Goal: Task Accomplishment & Management: Complete application form

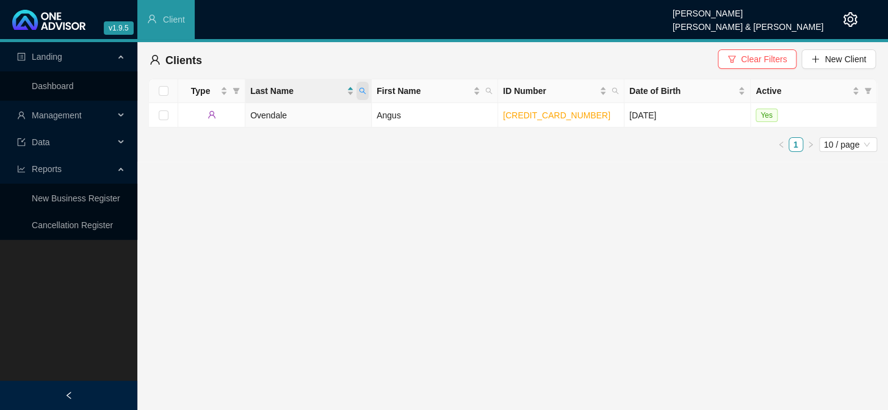
click at [364, 89] on icon "search" at bounding box center [362, 90] width 7 height 7
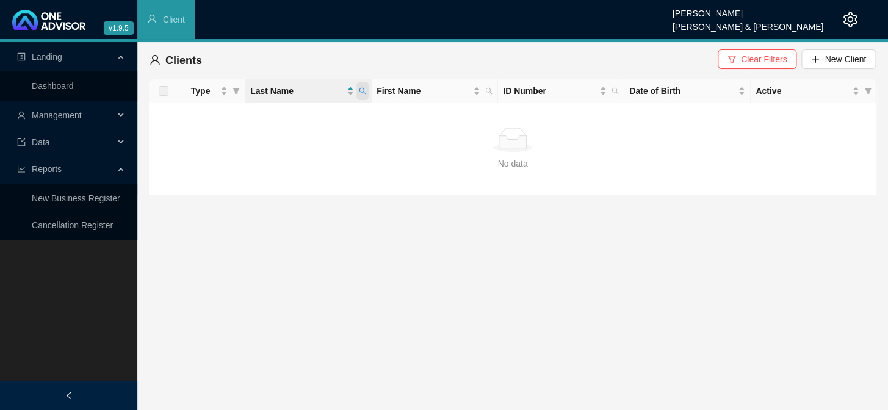
click at [364, 90] on icon "search" at bounding box center [363, 91] width 7 height 7
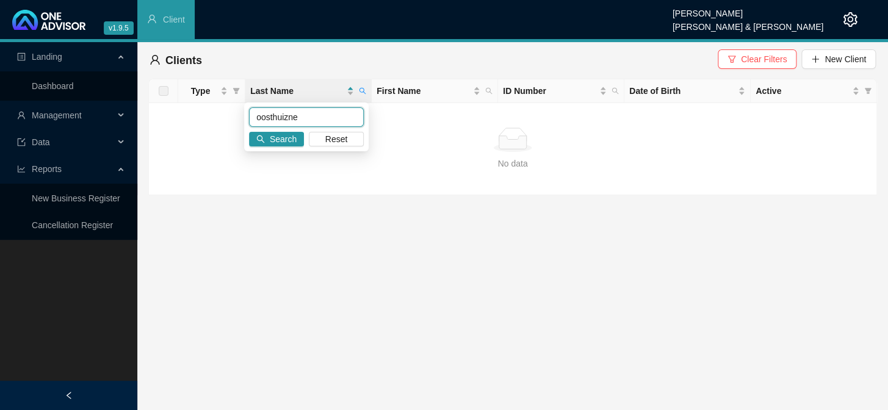
click at [295, 116] on input "oosthuizne" at bounding box center [306, 117] width 115 height 20
type input "oosthuizen"
click at [268, 137] on button "Search" at bounding box center [276, 139] width 55 height 15
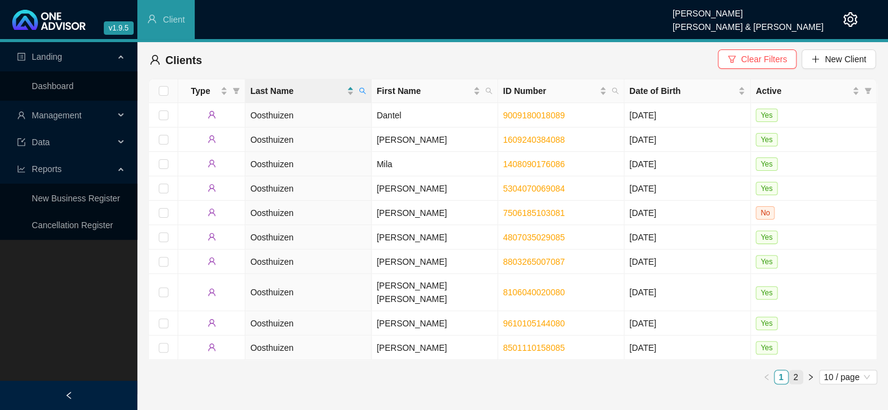
click at [799, 371] on link "2" at bounding box center [795, 377] width 13 height 13
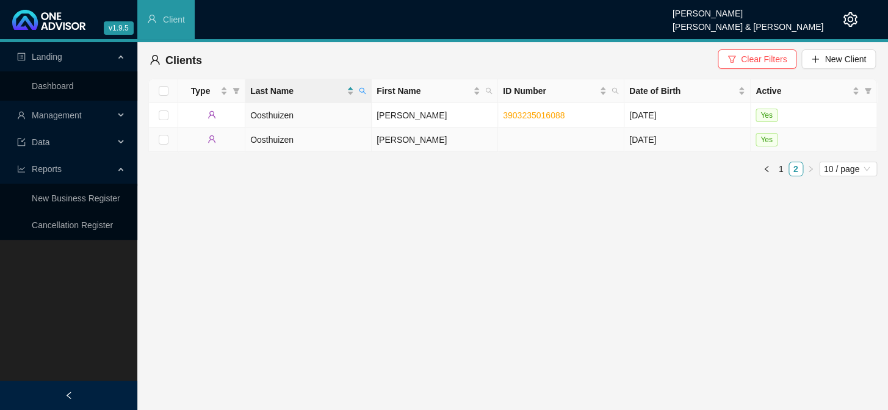
click at [392, 137] on td "[PERSON_NAME]" at bounding box center [435, 140] width 126 height 24
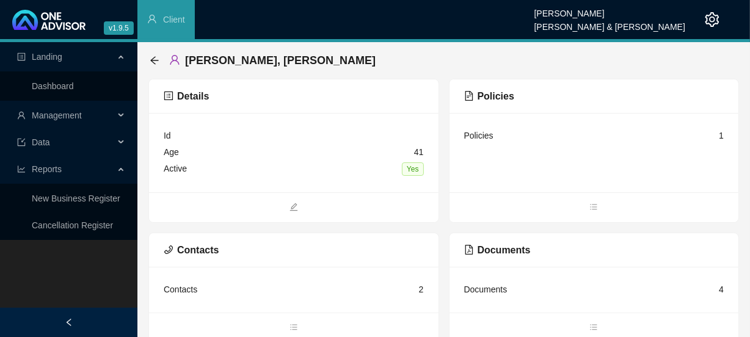
click at [256, 154] on div "Age [DEMOGRAPHIC_DATA]" at bounding box center [294, 152] width 260 height 16
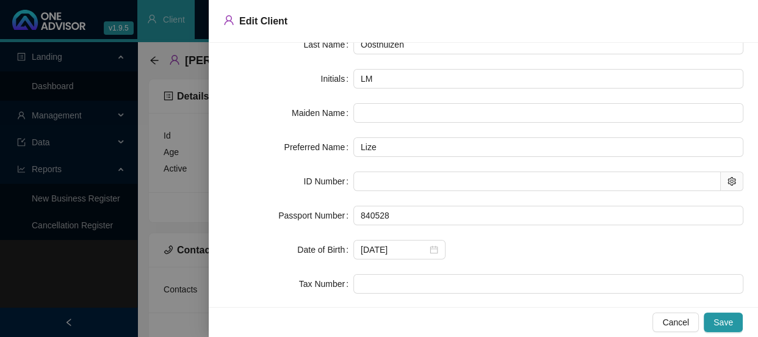
scroll to position [110, 0]
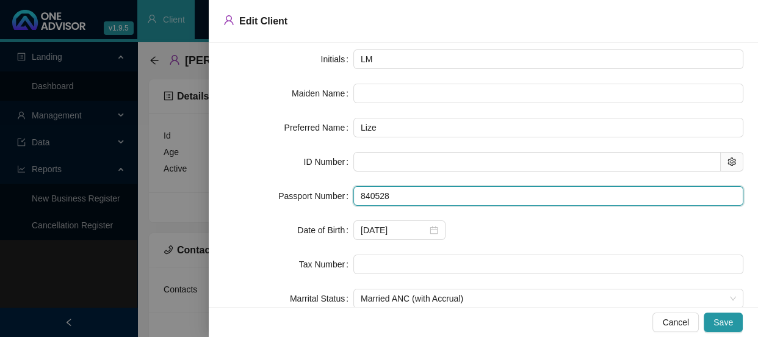
click at [404, 192] on input "840528" at bounding box center [548, 196] width 390 height 20
drag, startPoint x: 404, startPoint y: 192, endPoint x: 382, endPoint y: 192, distance: 21.4
click at [382, 192] on input "840528" at bounding box center [548, 196] width 390 height 20
paste input "0052088"
type input "8405280052088"
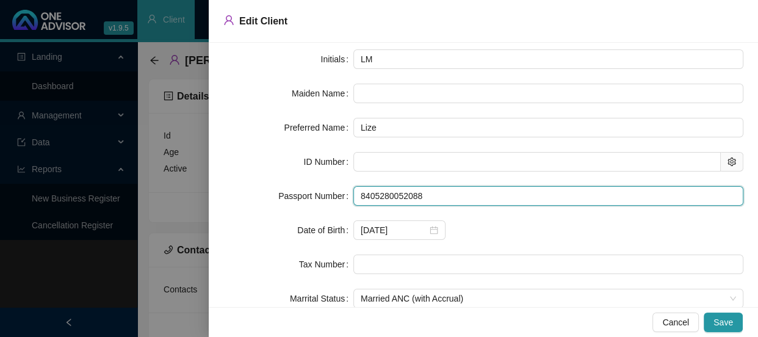
drag, startPoint x: 432, startPoint y: 190, endPoint x: 350, endPoint y: 189, distance: 82.4
click at [350, 189] on div "Passport Number 8405280052088" at bounding box center [483, 196] width 520 height 20
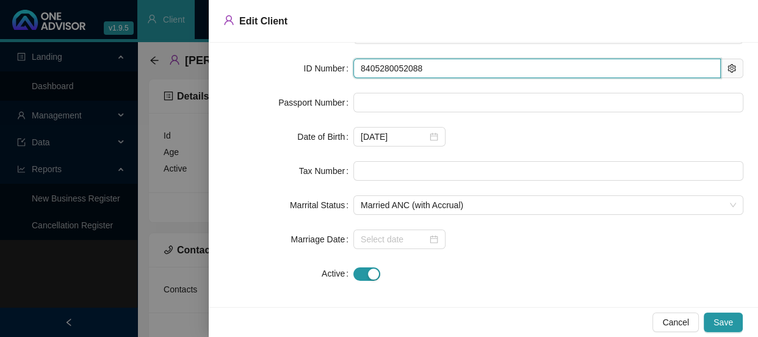
scroll to position [209, 0]
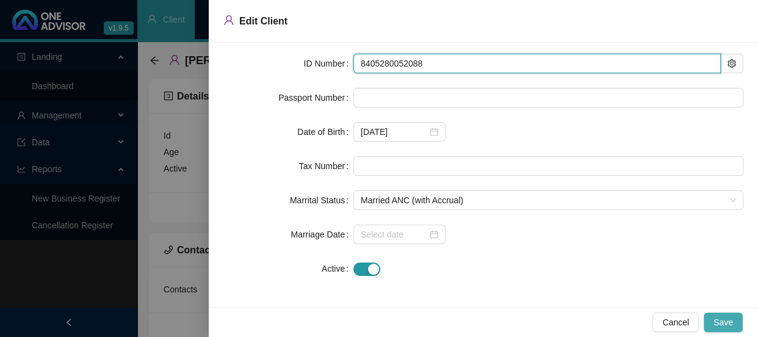
type input "8405280052088"
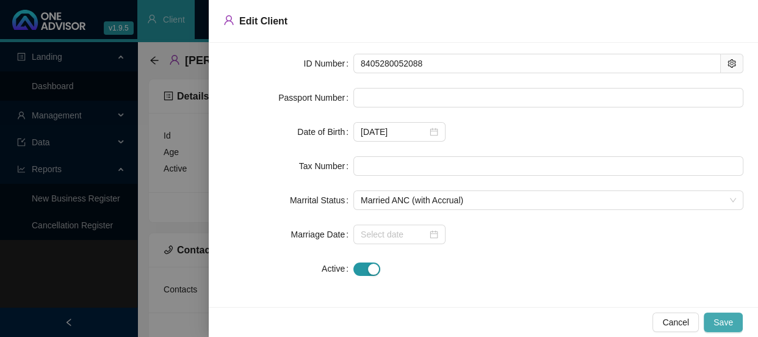
click at [726, 330] on button "Save" at bounding box center [723, 323] width 39 height 20
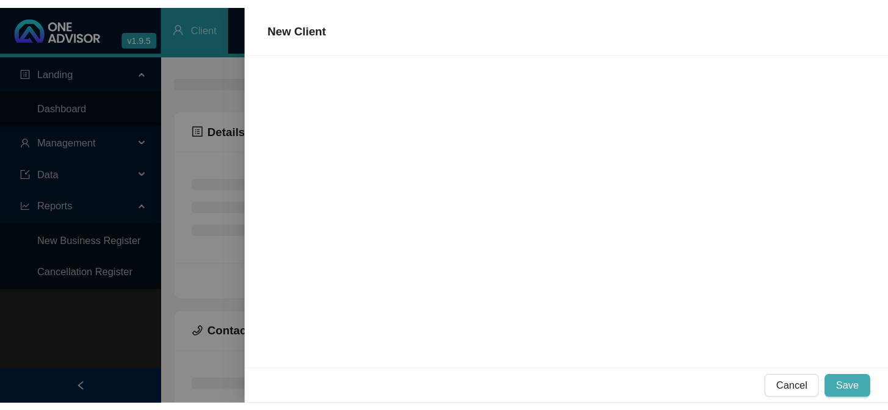
scroll to position [0, 0]
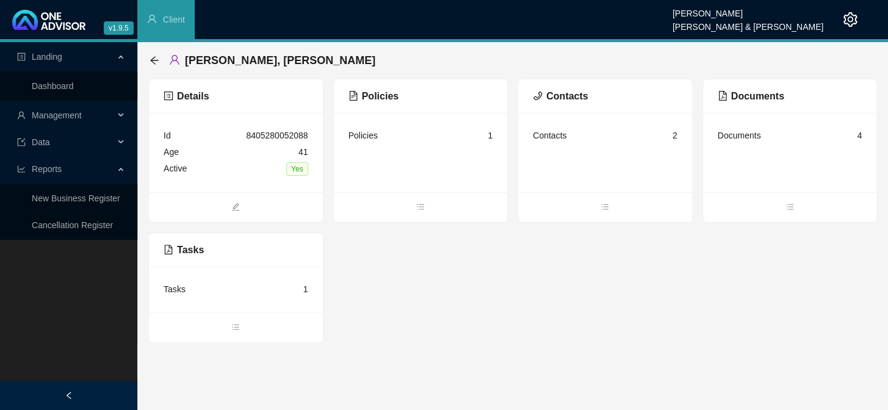
click at [617, 130] on div "Contacts 2" at bounding box center [605, 136] width 145 height 16
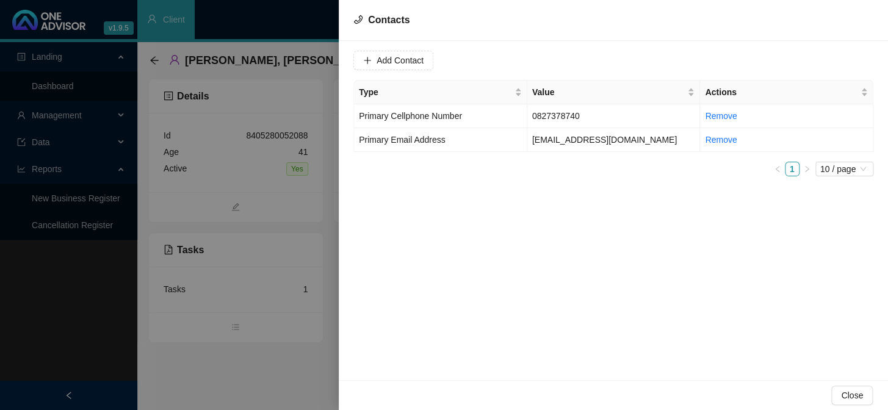
click at [263, 96] on div at bounding box center [444, 205] width 888 height 410
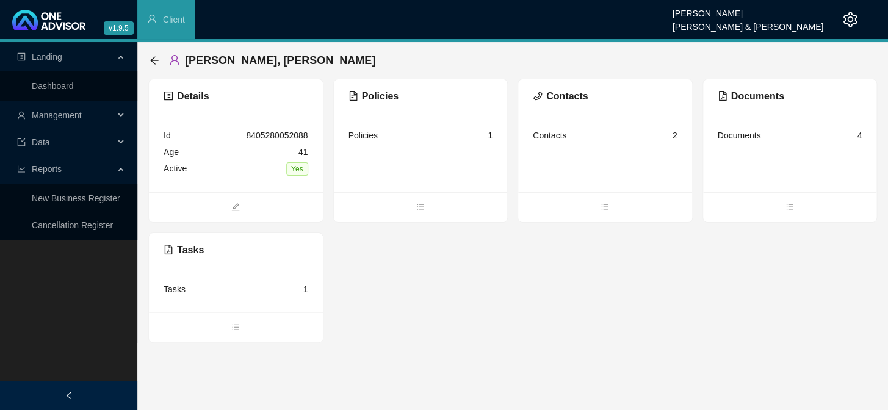
click at [415, 143] on div "Policies 1" at bounding box center [421, 136] width 145 height 16
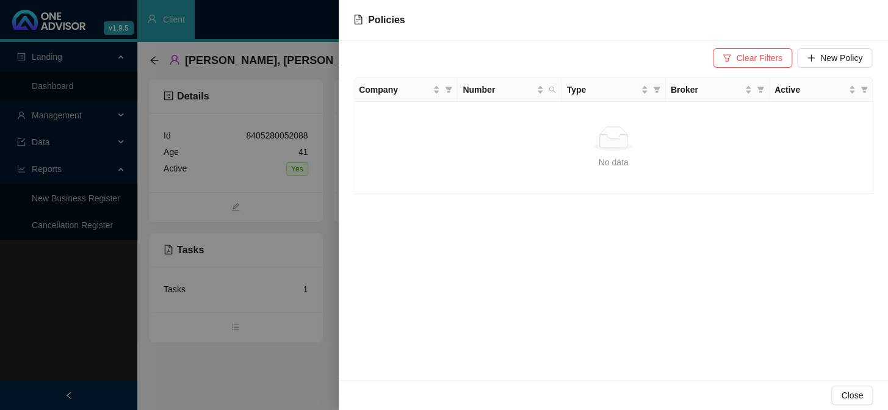
click at [727, 108] on td "No data No data" at bounding box center [614, 148] width 520 height 92
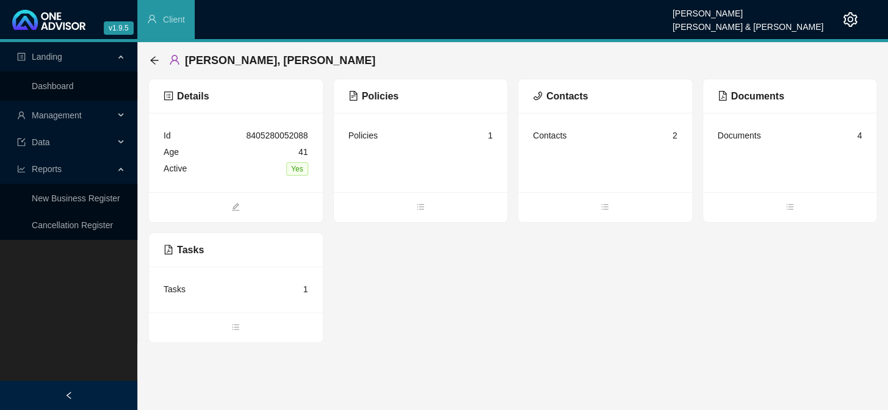
click at [387, 140] on div "Policies 1" at bounding box center [421, 136] width 145 height 16
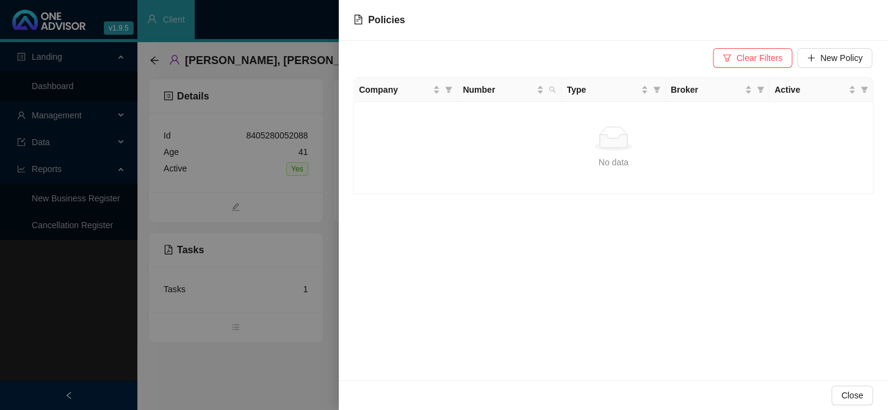
click at [112, 214] on div at bounding box center [444, 205] width 888 height 410
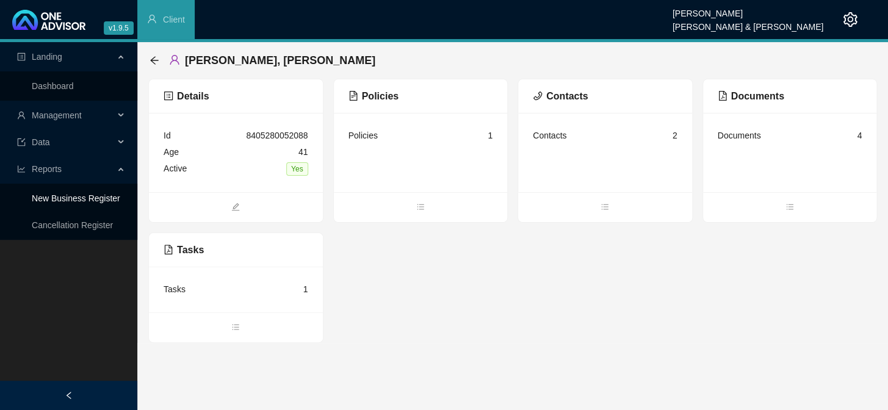
click at [87, 201] on link "New Business Register" at bounding box center [76, 199] width 89 height 10
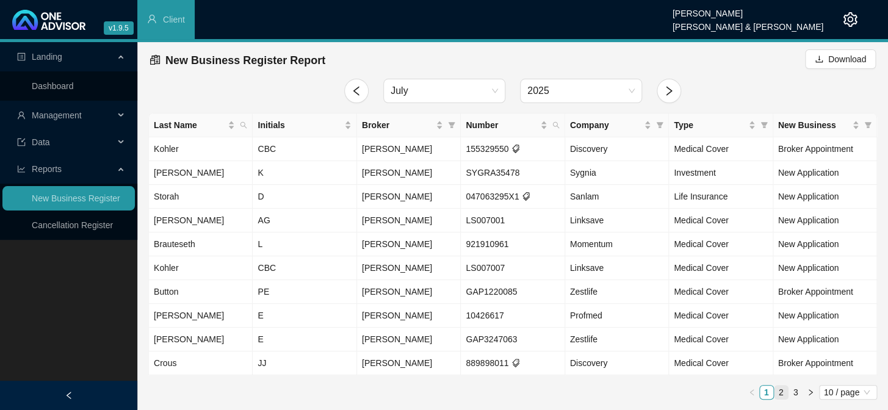
click at [780, 387] on link "2" at bounding box center [781, 392] width 13 height 13
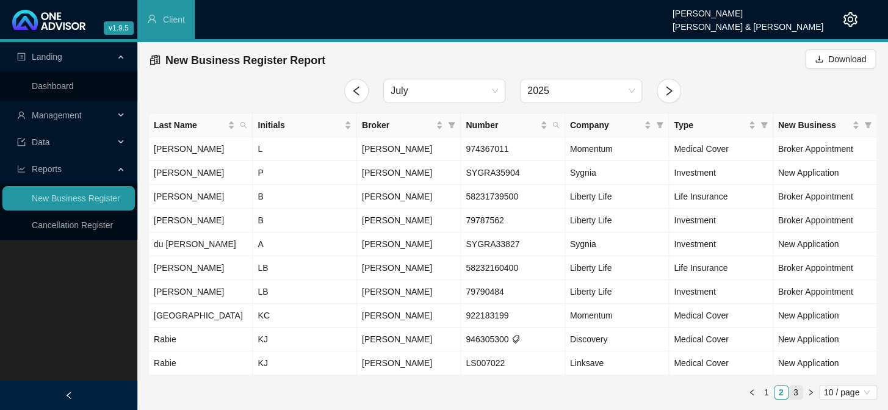
click at [795, 392] on link "3" at bounding box center [795, 392] width 13 height 13
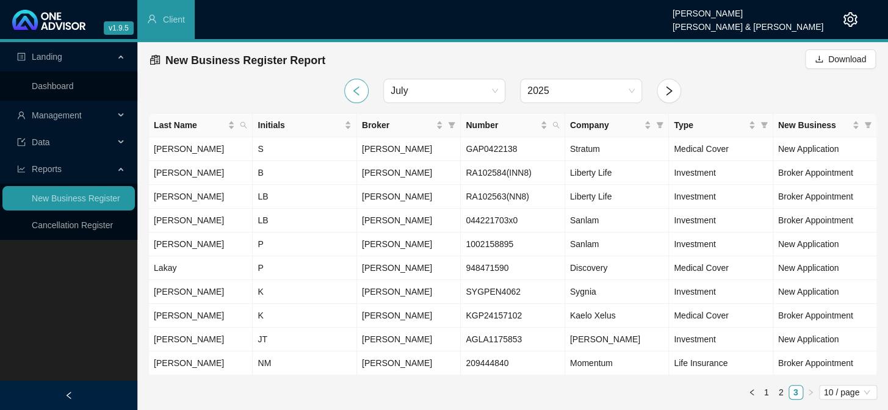
click at [358, 89] on icon "left" at bounding box center [356, 90] width 11 height 11
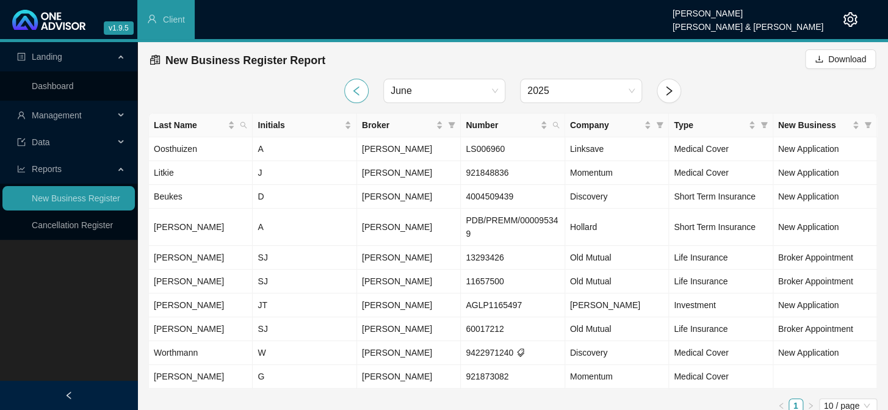
click at [351, 85] on icon "left" at bounding box center [356, 90] width 11 height 11
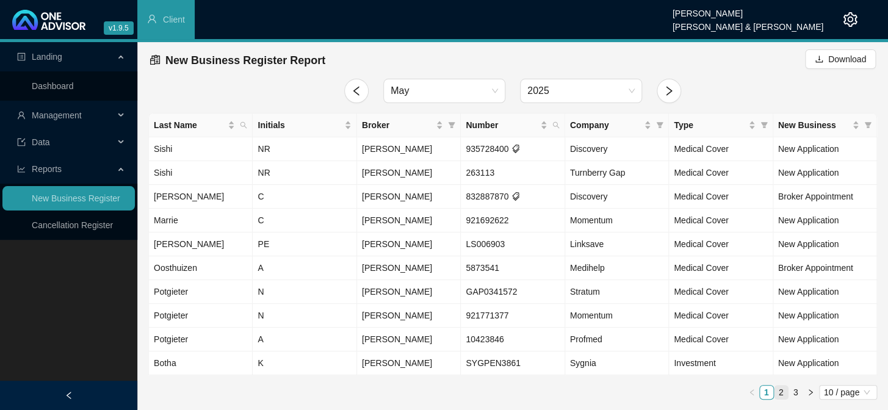
click at [780, 391] on link "2" at bounding box center [781, 392] width 13 height 13
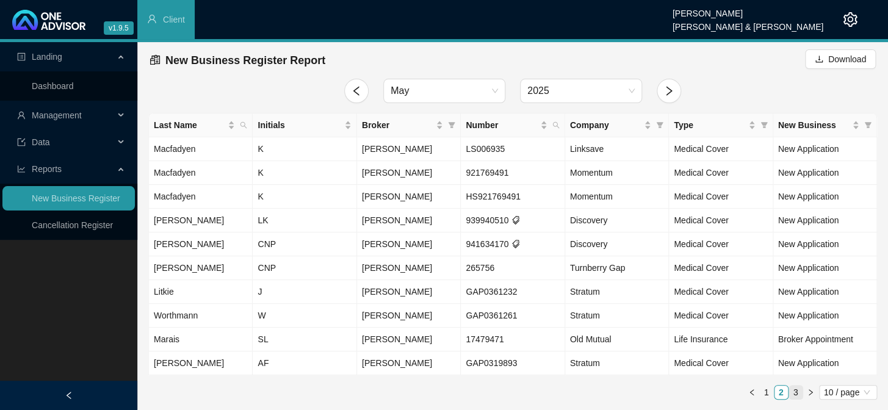
click at [798, 392] on link "3" at bounding box center [795, 392] width 13 height 13
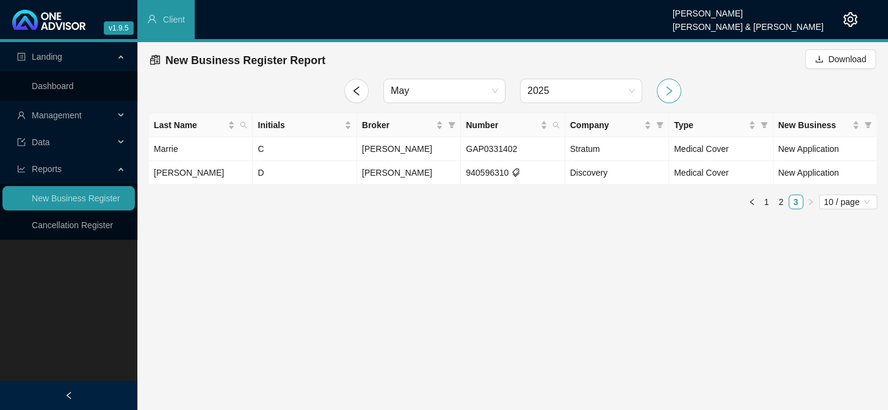
click at [668, 90] on icon "right" at bounding box center [669, 90] width 11 height 11
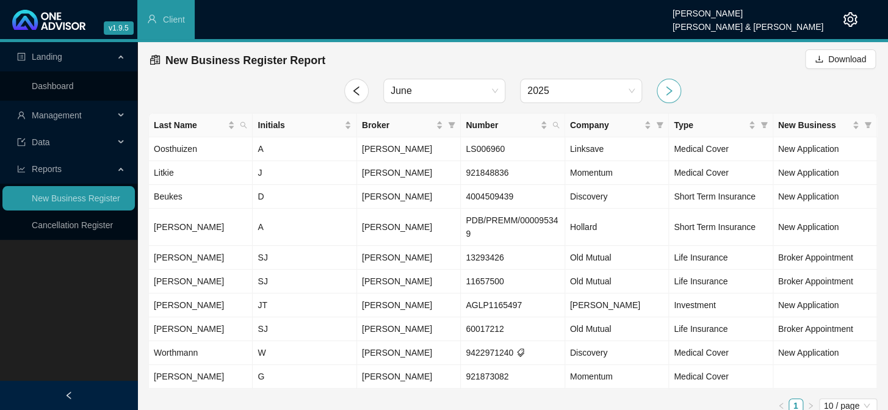
click at [665, 90] on icon "right" at bounding box center [669, 90] width 11 height 11
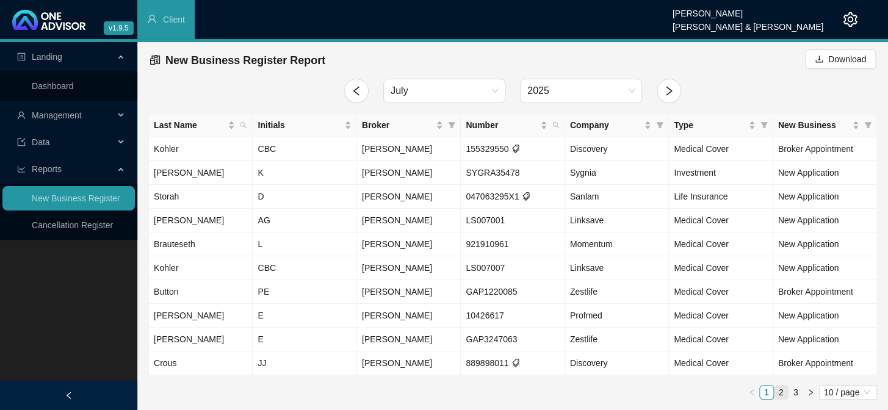
click at [783, 392] on link "2" at bounding box center [781, 392] width 13 height 13
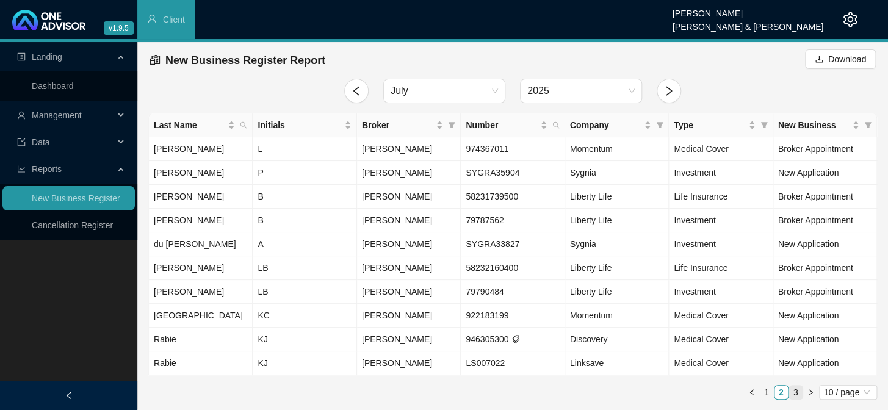
click at [800, 393] on link "3" at bounding box center [795, 392] width 13 height 13
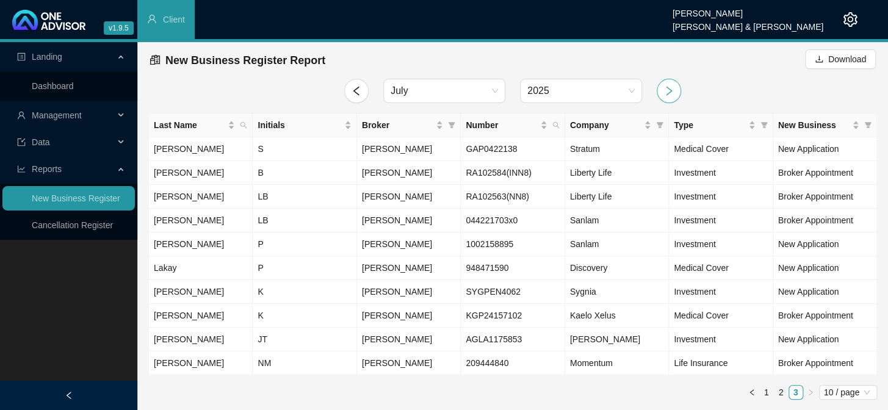
click at [672, 92] on icon "right" at bounding box center [669, 90] width 11 height 11
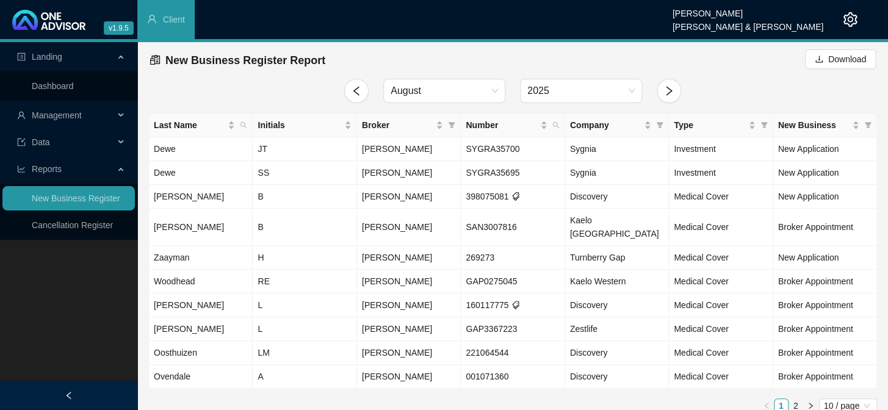
click at [67, 112] on span "Management" at bounding box center [57, 115] width 50 height 10
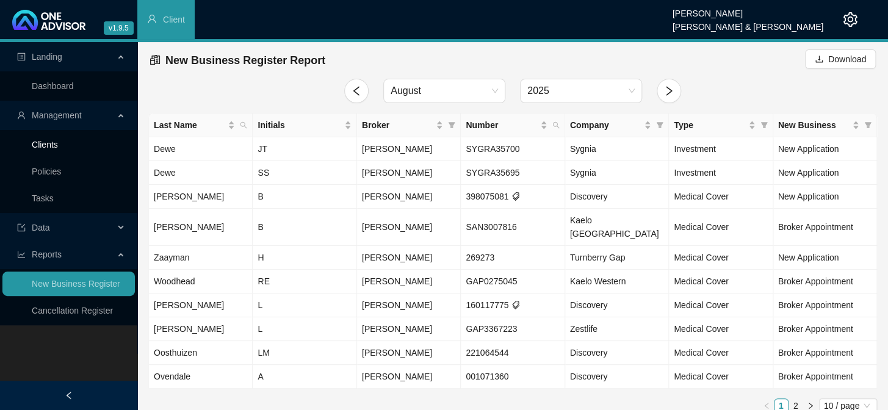
click at [52, 150] on link "Clients" at bounding box center [45, 145] width 26 height 10
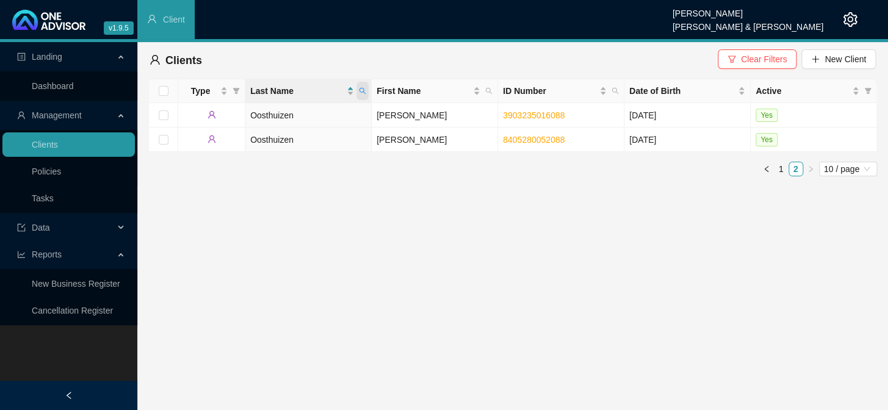
click at [368, 90] on span at bounding box center [363, 91] width 12 height 18
type input "wieruszowski"
drag, startPoint x: 344, startPoint y: 104, endPoint x: 337, endPoint y: 110, distance: 9.2
click at [337, 110] on div "wieruszowski Search Reset" at bounding box center [306, 127] width 125 height 49
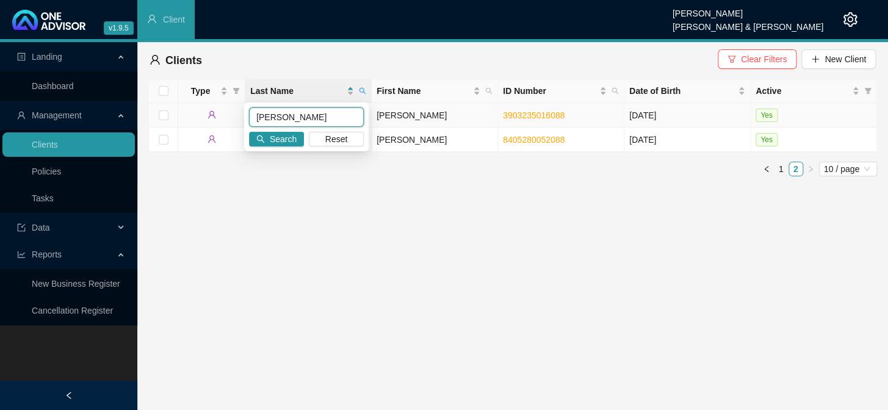
drag, startPoint x: 331, startPoint y: 113, endPoint x: 232, endPoint y: 112, distance: 99.5
click at [232, 112] on body "v1.9.5 Daniela Malherbe Smith & Bormann Client Landing Dashboard Management Cli…" at bounding box center [444, 205] width 888 height 410
click at [284, 134] on span "Search" at bounding box center [283, 138] width 27 height 13
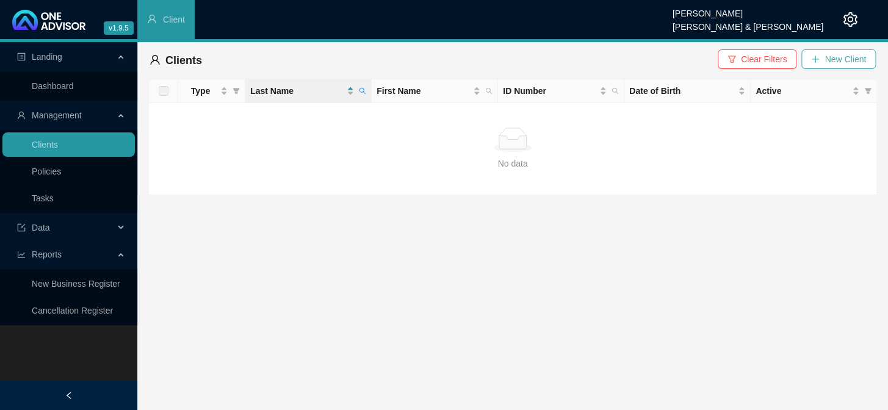
click at [830, 53] on span "New Client" at bounding box center [846, 59] width 42 height 13
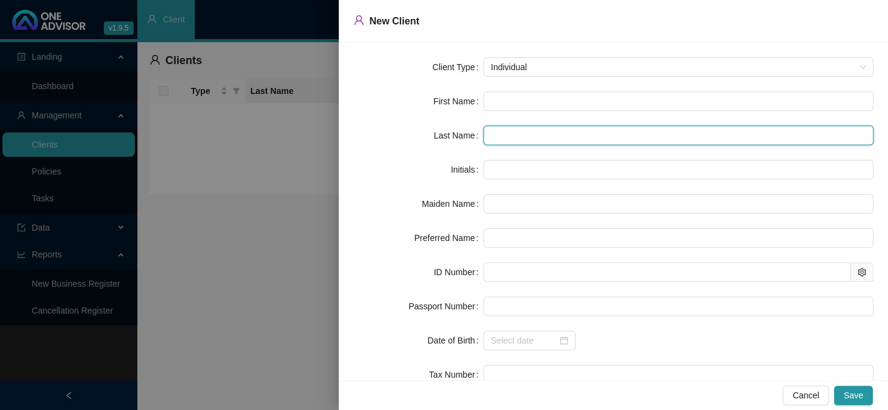
click at [505, 136] on input "text" at bounding box center [679, 136] width 390 height 20
paste input "wieruszowski"
click at [494, 133] on input "wieruszowski" at bounding box center [679, 136] width 390 height 20
type input "Wieruszowski"
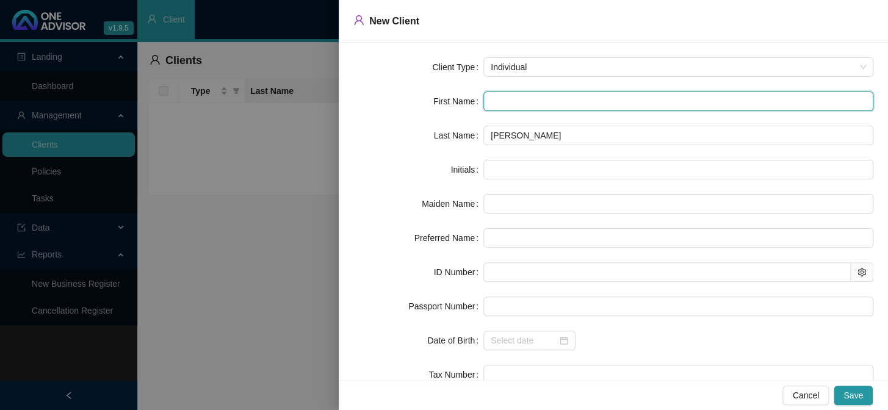
click at [520, 100] on input "text" at bounding box center [679, 102] width 390 height 20
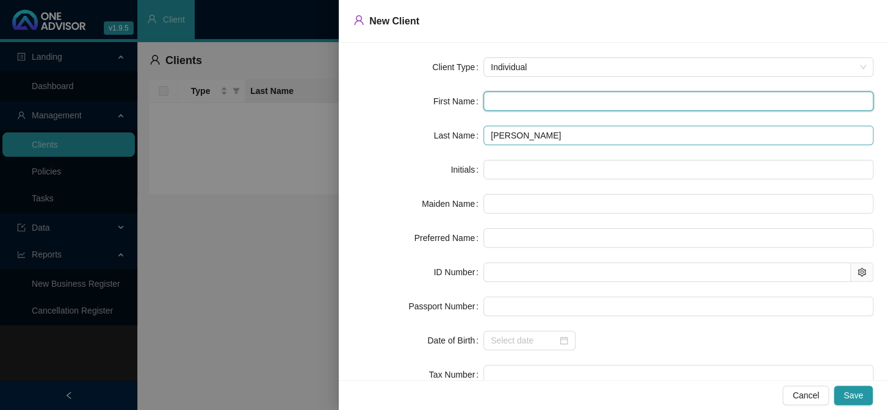
paste input "Megan Krystyna"
type input "Megan Krystyna"
type input "MK"
type input "Megan"
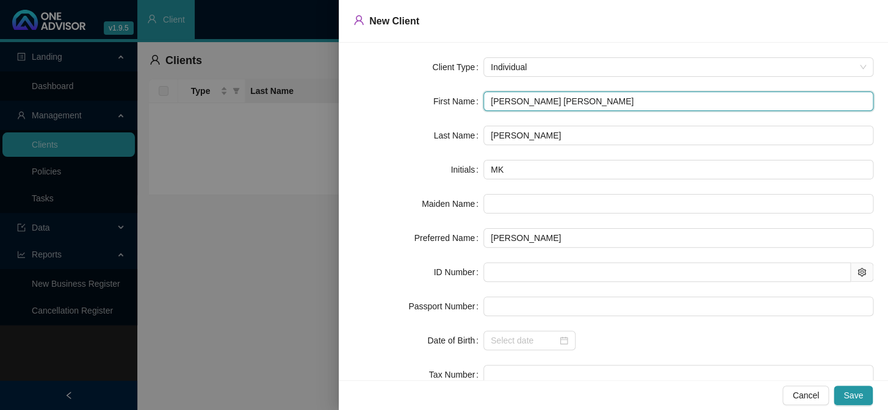
type input "Megan Krystyna"
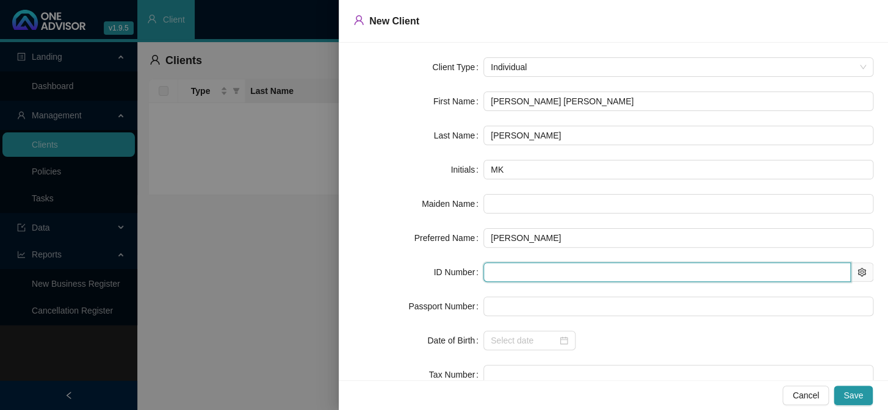
click at [497, 265] on input "text" at bounding box center [668, 273] width 368 height 20
paste input "0205045059081"
type input "0205045059081"
type input "2002-05-04"
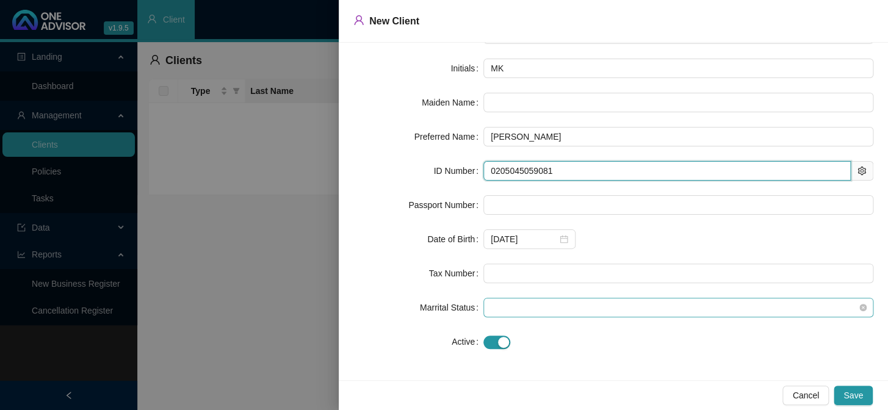
scroll to position [102, 0]
type input "0205045059081"
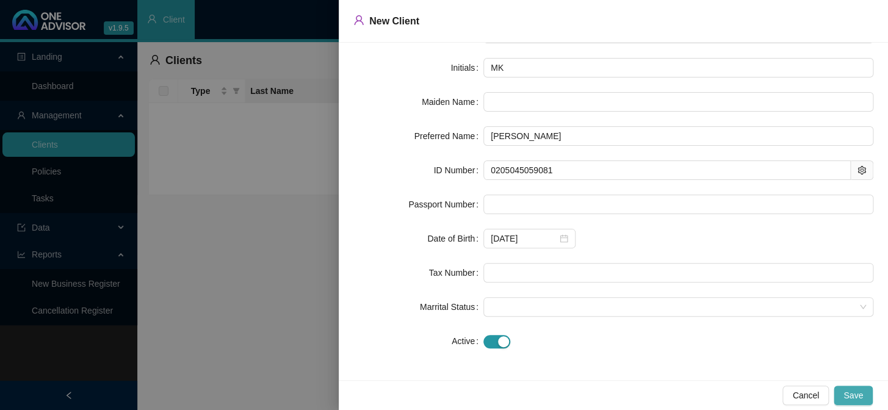
click at [861, 394] on span "Save" at bounding box center [854, 395] width 20 height 13
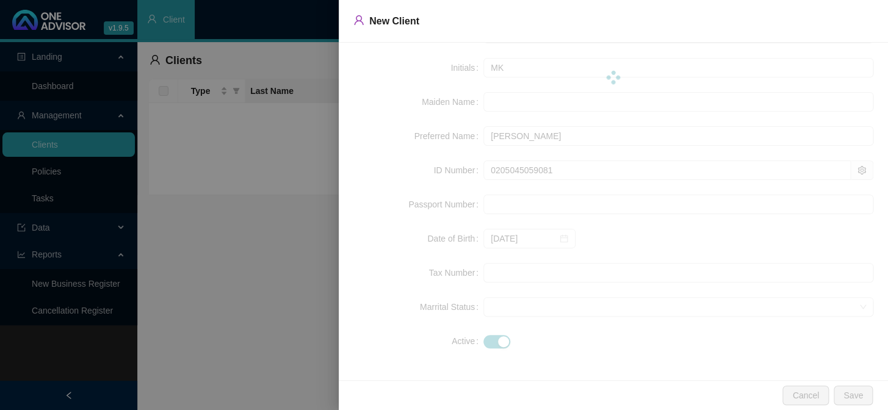
scroll to position [0, 0]
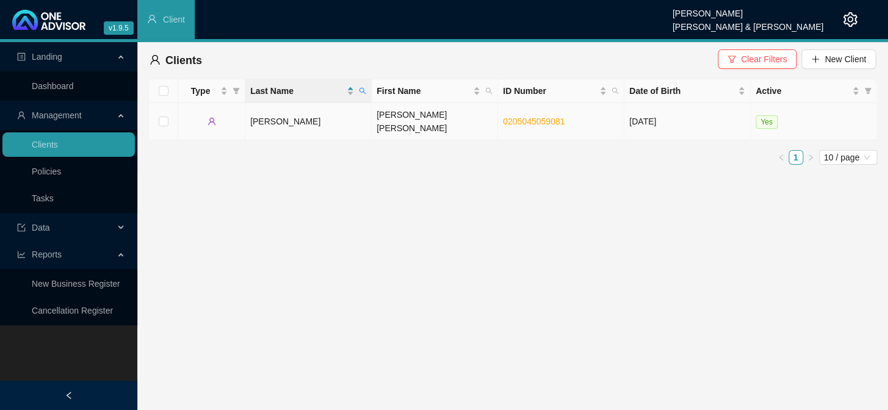
click at [413, 114] on td "Megan Krystyna" at bounding box center [435, 121] width 126 height 37
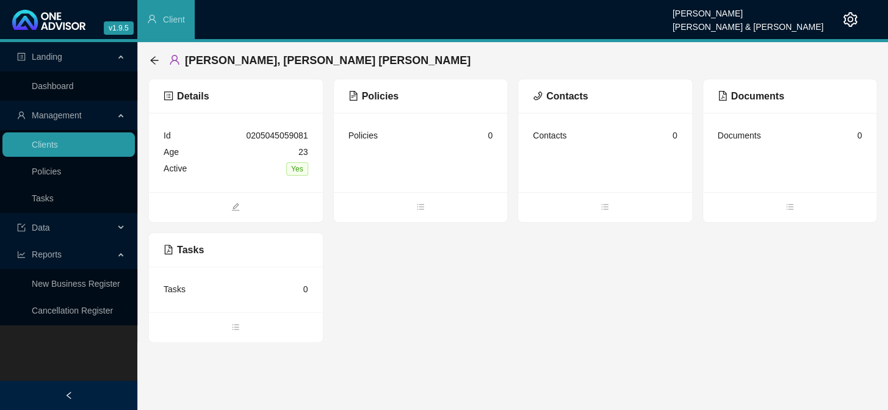
click at [552, 106] on div "Contacts" at bounding box center [605, 96] width 174 height 34
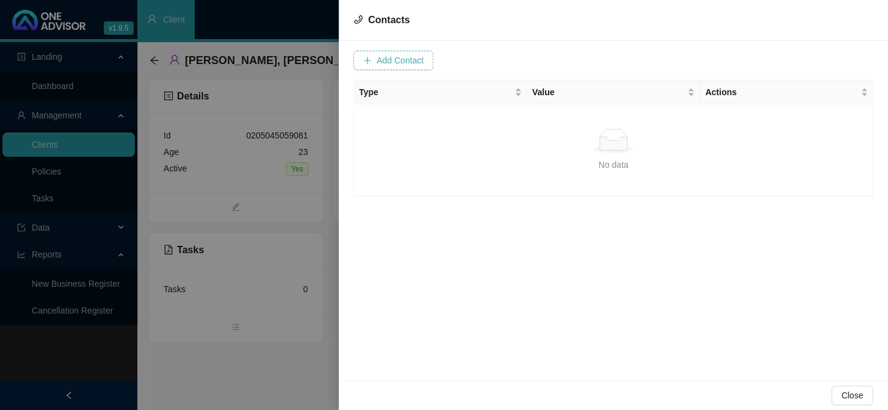
click at [403, 55] on span "Add Contact" at bounding box center [400, 60] width 47 height 13
click at [463, 61] on input "text" at bounding box center [443, 61] width 121 height 20
drag, startPoint x: 425, startPoint y: 61, endPoint x: 446, endPoint y: 63, distance: 20.9
click at [425, 61] on input "text" at bounding box center [443, 61] width 121 height 20
paste input "0836548015"
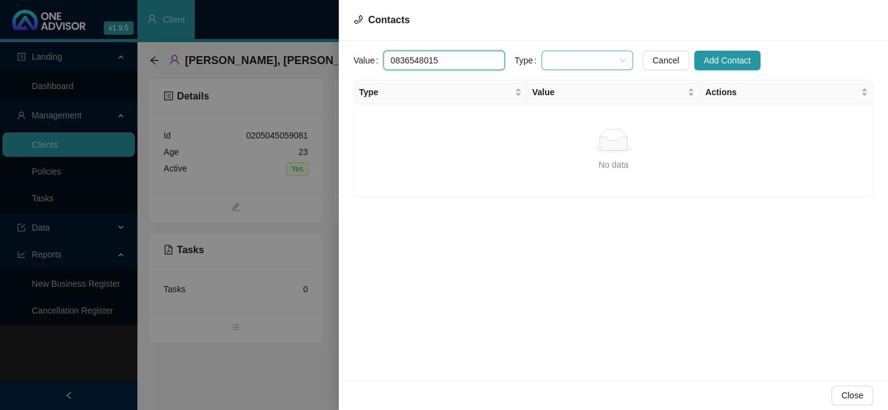
click at [587, 59] on span at bounding box center [587, 60] width 77 height 18
type input "0836548015"
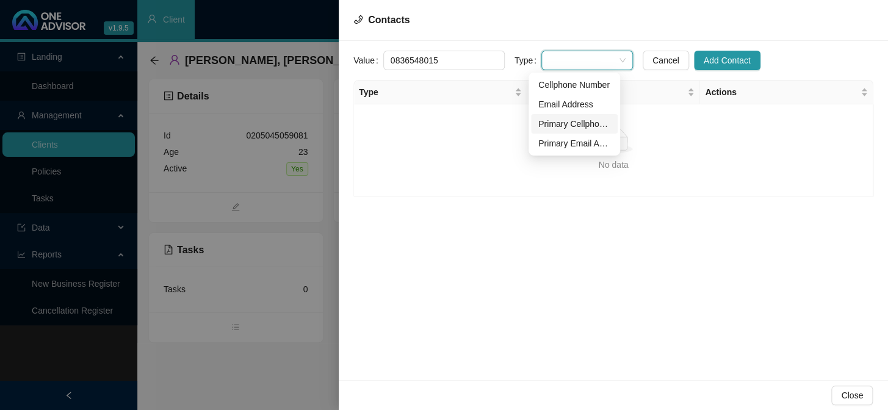
click at [570, 122] on div "Primary Cellphone Number" at bounding box center [574, 123] width 72 height 13
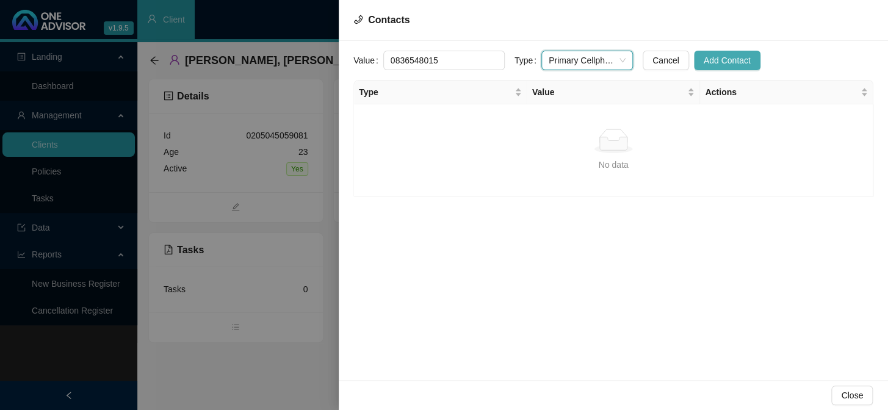
click at [704, 61] on span "Add Contact" at bounding box center [727, 60] width 47 height 13
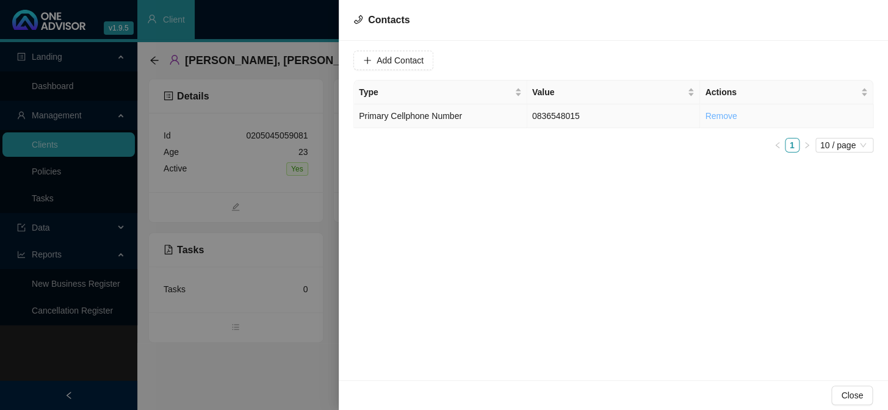
click at [731, 112] on link "Remove" at bounding box center [721, 116] width 32 height 10
click at [779, 84] on span "Yes" at bounding box center [781, 87] width 14 height 13
click at [373, 57] on button "Add Contact" at bounding box center [393, 61] width 80 height 20
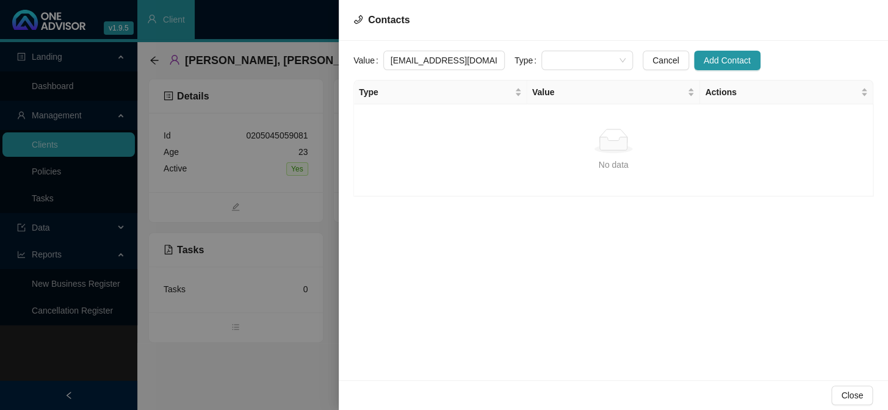
scroll to position [0, 27]
click at [579, 62] on span at bounding box center [587, 60] width 77 height 18
type input "meganwieruszowski@gmail.com"
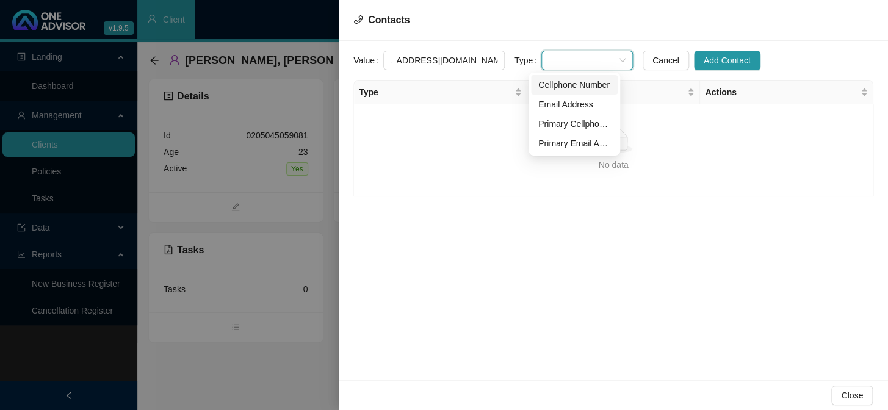
scroll to position [0, 0]
click at [566, 139] on div "Primary Email Address" at bounding box center [574, 143] width 72 height 13
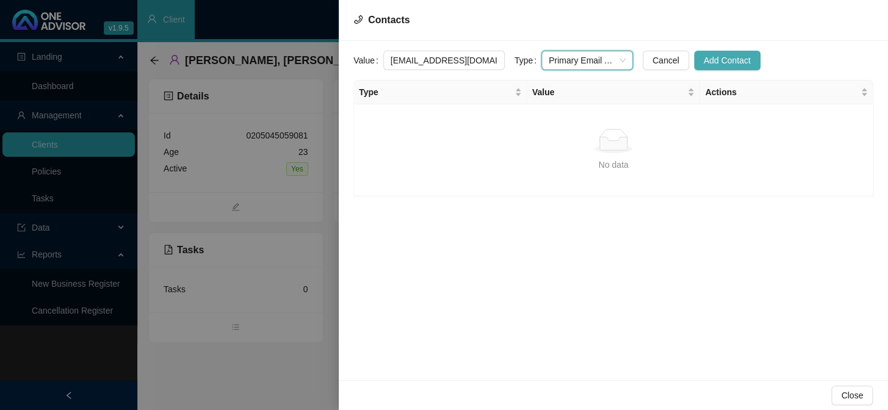
click at [704, 61] on span "Add Contact" at bounding box center [727, 60] width 47 height 13
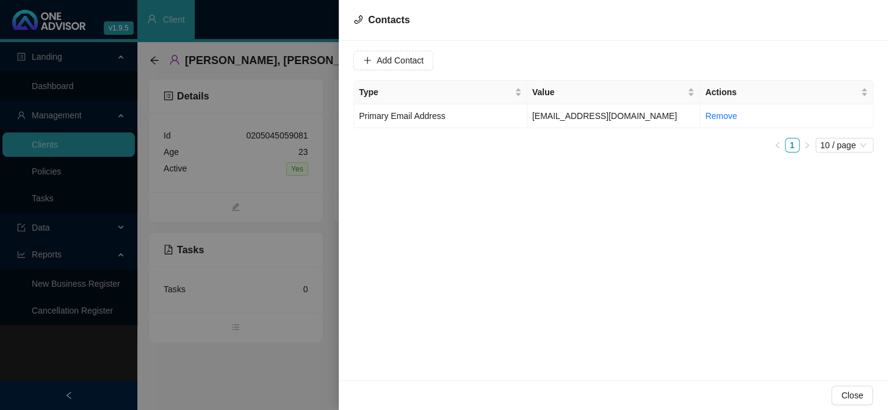
click at [286, 156] on div at bounding box center [444, 205] width 888 height 410
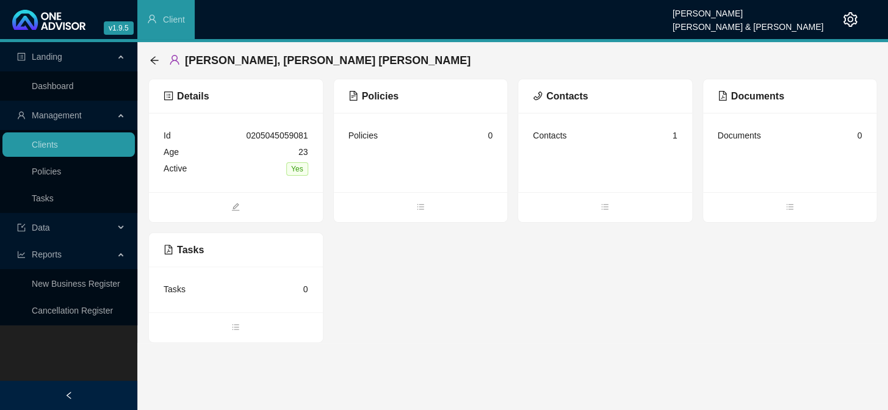
click at [444, 134] on div "Policies 0" at bounding box center [421, 136] width 145 height 16
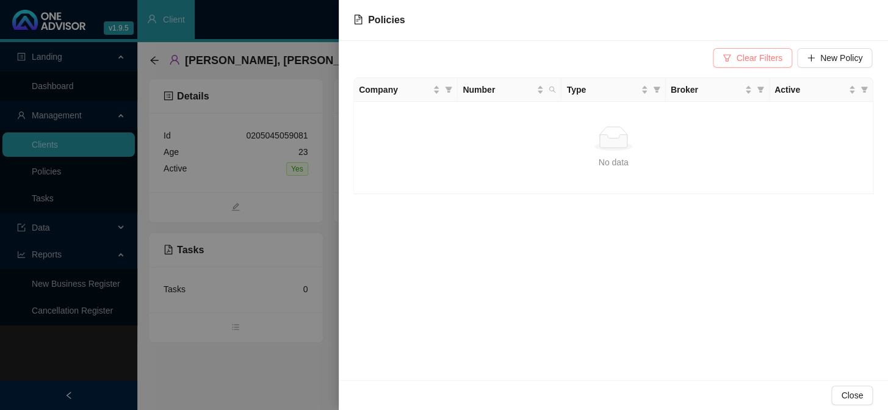
click at [745, 62] on span "Clear Filters" at bounding box center [759, 57] width 46 height 13
click at [830, 55] on span "New Policy" at bounding box center [841, 57] width 42 height 13
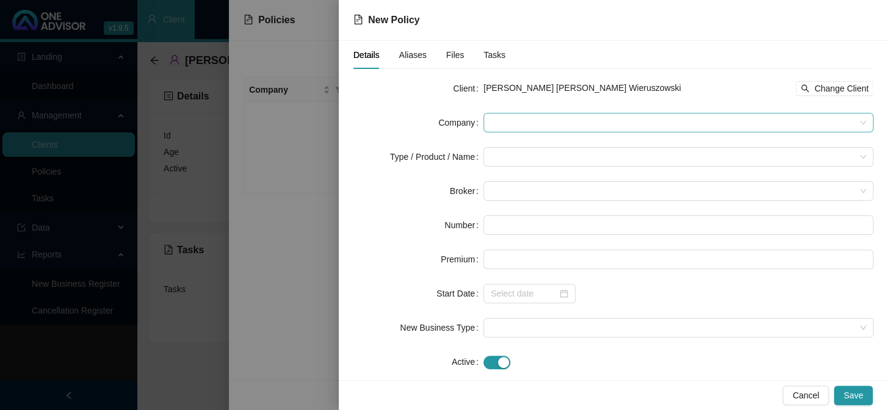
click at [486, 116] on div at bounding box center [679, 123] width 390 height 20
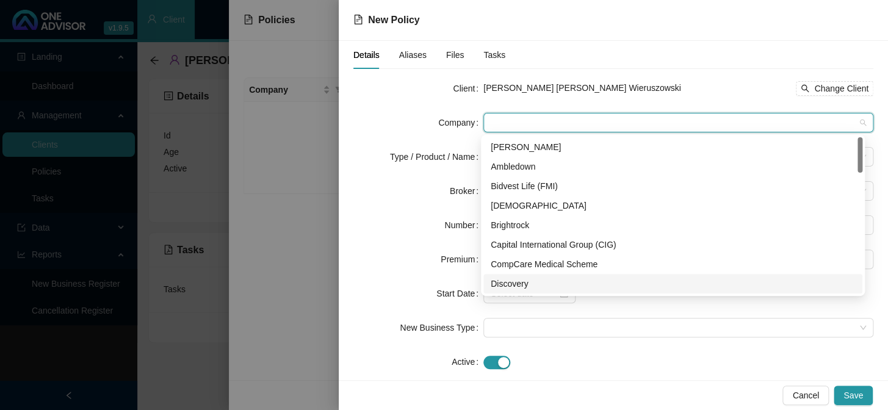
click at [510, 284] on div "Discovery" at bounding box center [673, 283] width 364 height 13
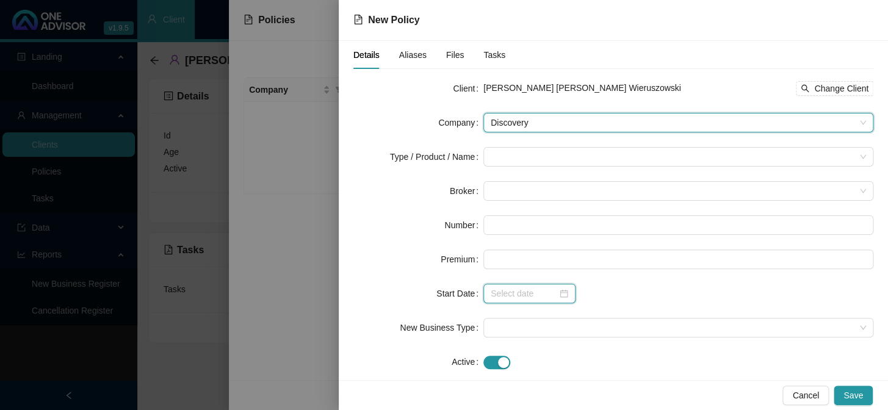
click at [510, 289] on input at bounding box center [524, 293] width 67 height 13
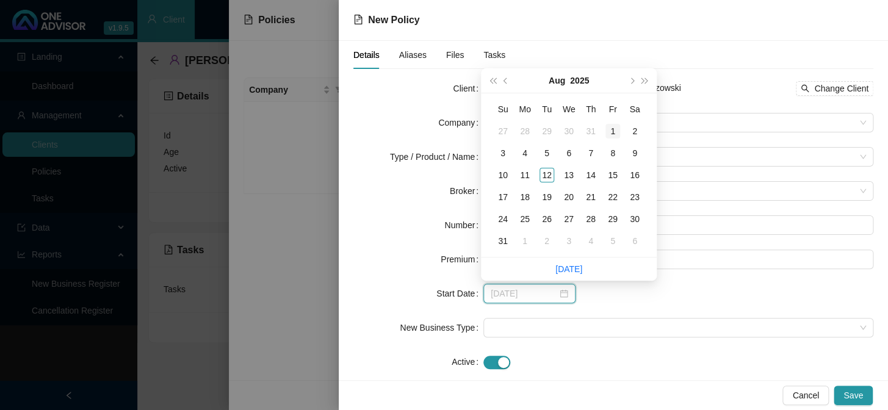
type input "2025-08-01"
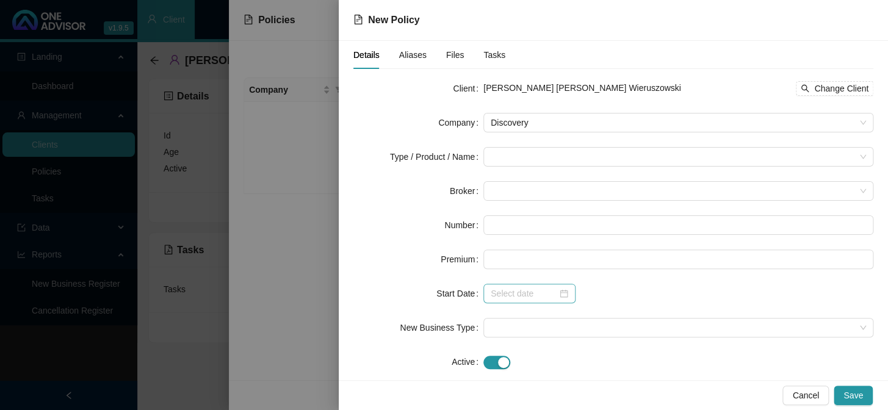
click at [513, 283] on form "Client Megan Krystyna Wieruszowski Change Client Company Discovery Type / Produ…" at bounding box center [613, 225] width 520 height 293
click at [513, 289] on input at bounding box center [524, 293] width 67 height 13
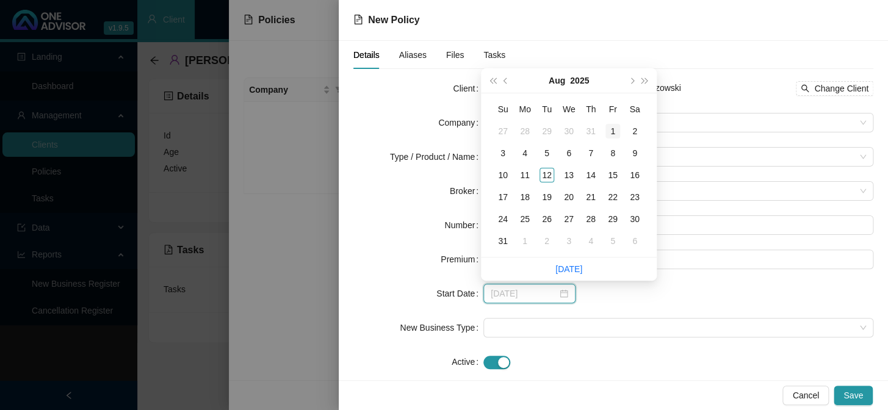
type input "2025-08-01"
click at [610, 128] on div "1" at bounding box center [613, 131] width 15 height 15
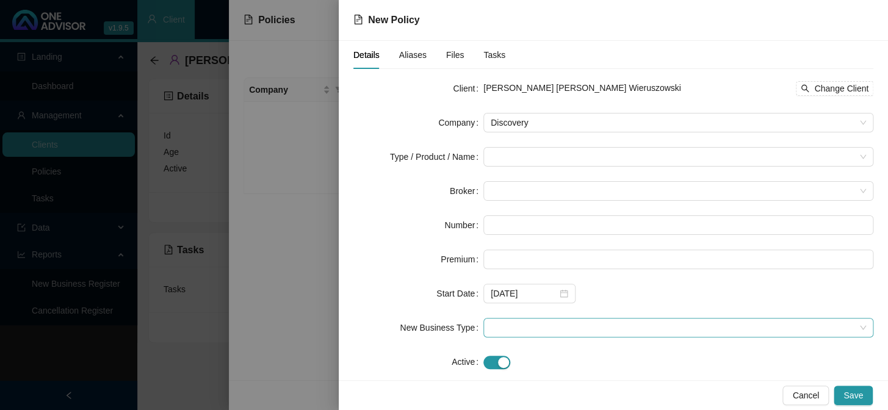
click at [533, 335] on span at bounding box center [678, 328] width 375 height 18
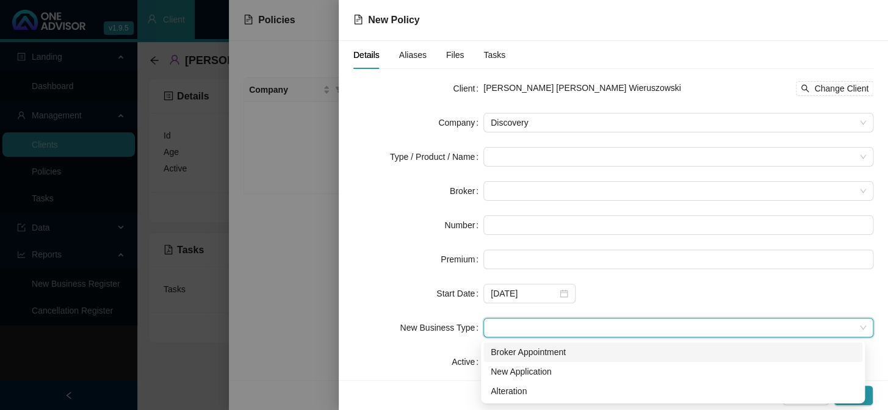
click at [524, 350] on div "Broker Appointment" at bounding box center [673, 352] width 364 height 13
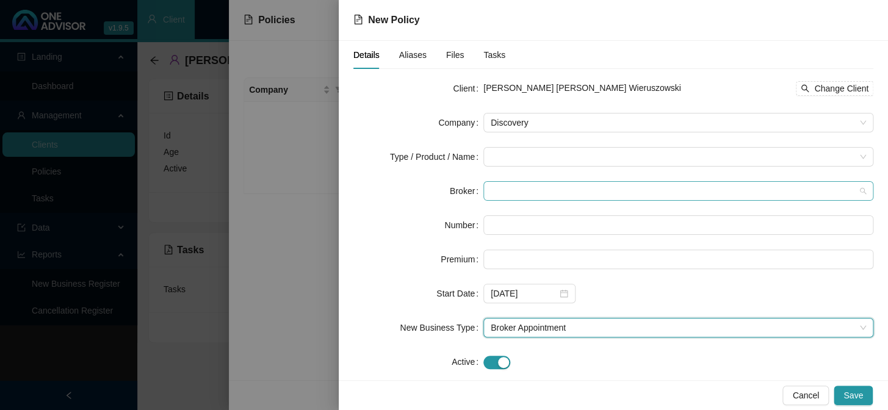
click at [492, 197] on span at bounding box center [678, 191] width 375 height 18
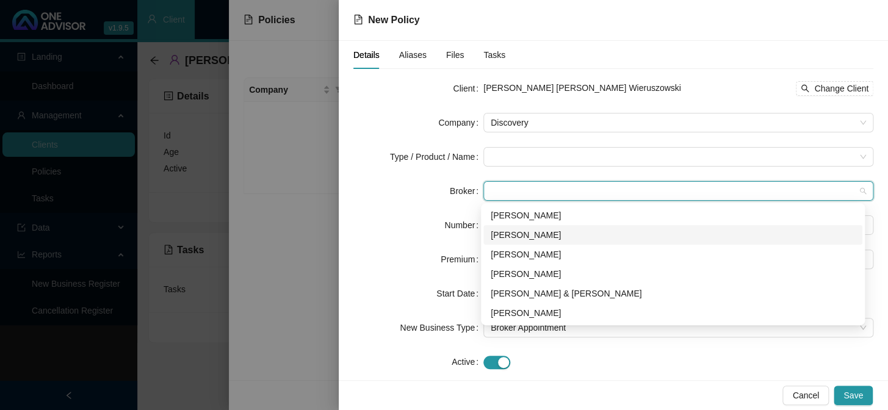
click at [507, 239] on div "Joanne Bormann" at bounding box center [673, 234] width 364 height 13
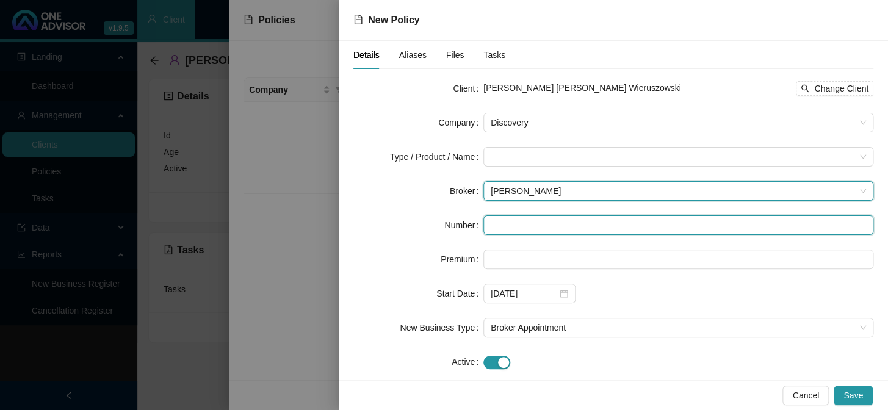
click at [507, 222] on input "text" at bounding box center [679, 226] width 390 height 20
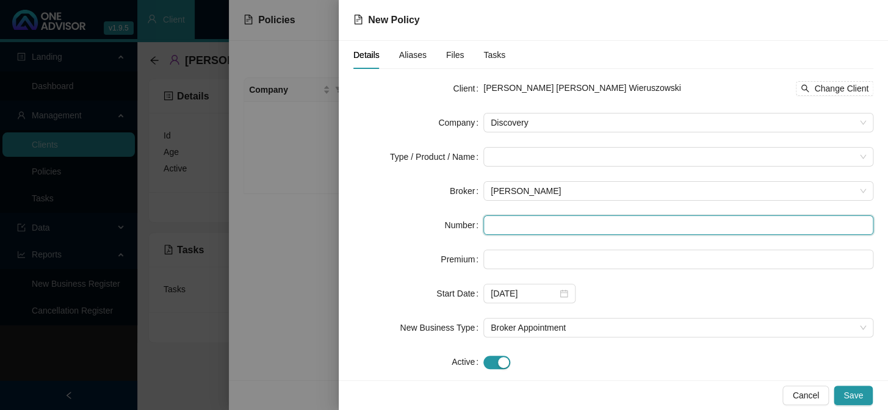
paste input "meganwieruszowski@gmail.com"
type input "meganwieruszowski@gmail.com"
drag, startPoint x: 616, startPoint y: 225, endPoint x: 443, endPoint y: 225, distance: 172.8
click at [443, 225] on div "Number meganwieruszowski@gmail.com" at bounding box center [613, 226] width 520 height 20
click at [508, 226] on input "text" at bounding box center [679, 226] width 390 height 20
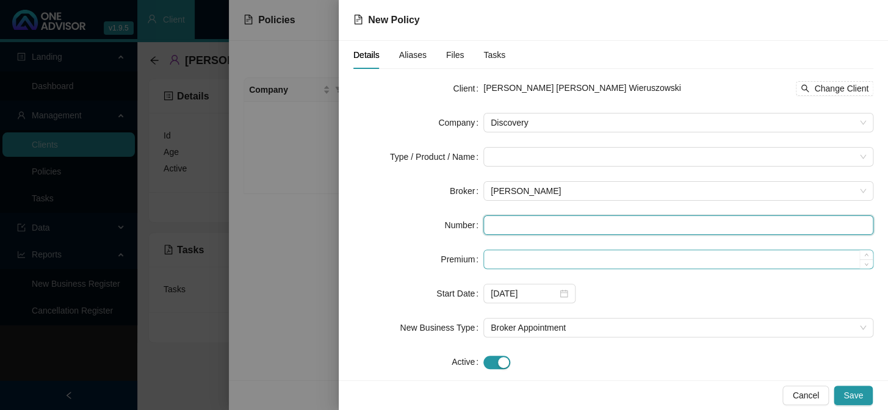
paste input "707791940"
type input "707791940"
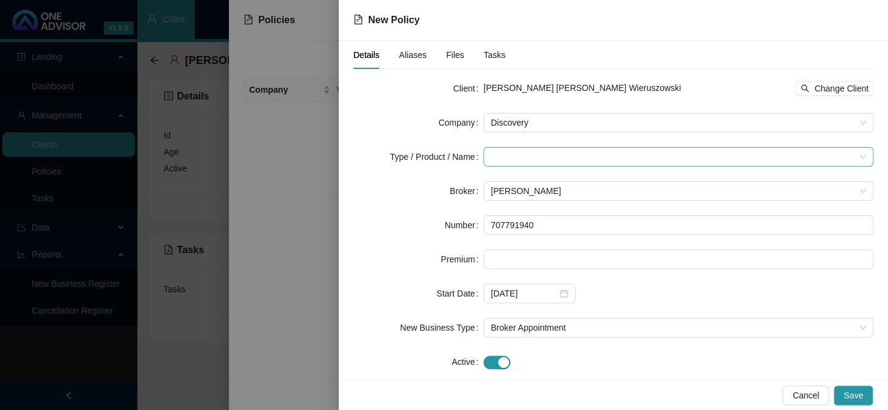
click at [516, 154] on input "search" at bounding box center [673, 157] width 364 height 18
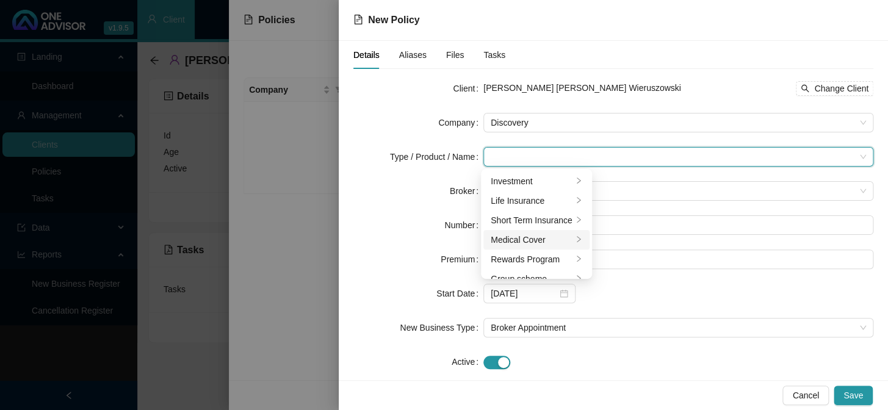
click at [522, 234] on div "Medical Cover" at bounding box center [532, 239] width 82 height 13
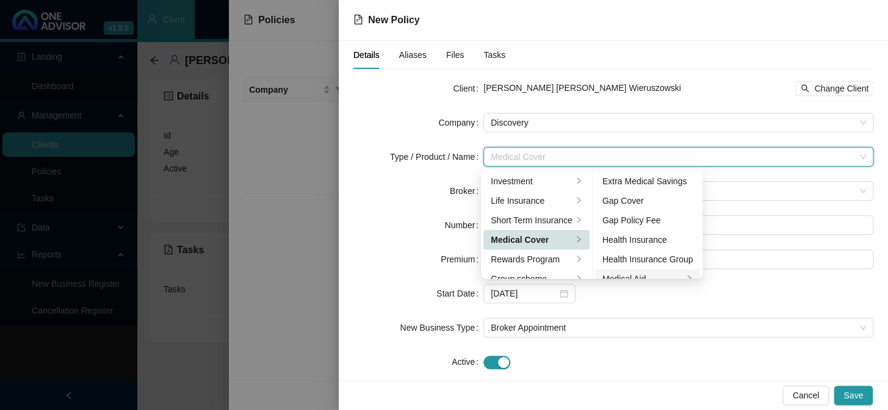
click at [645, 274] on div "Medical Aid" at bounding box center [643, 278] width 81 height 13
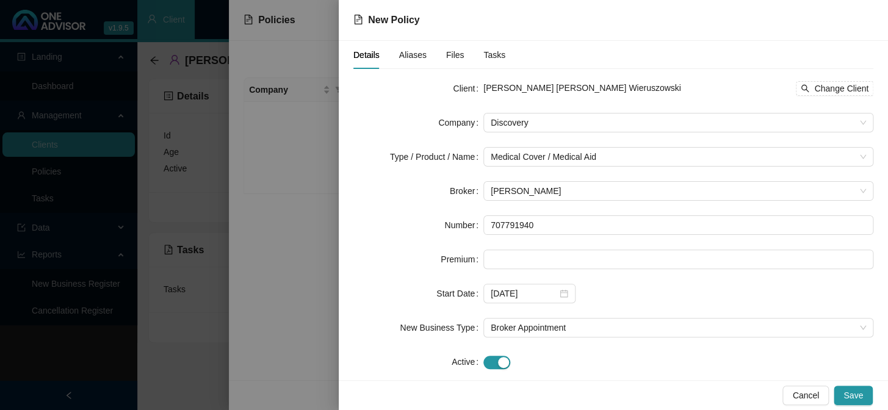
click at [625, 349] on form "Client Megan Krystyna Wieruszowski Change Client Company Discovery Type / Produ…" at bounding box center [613, 225] width 520 height 293
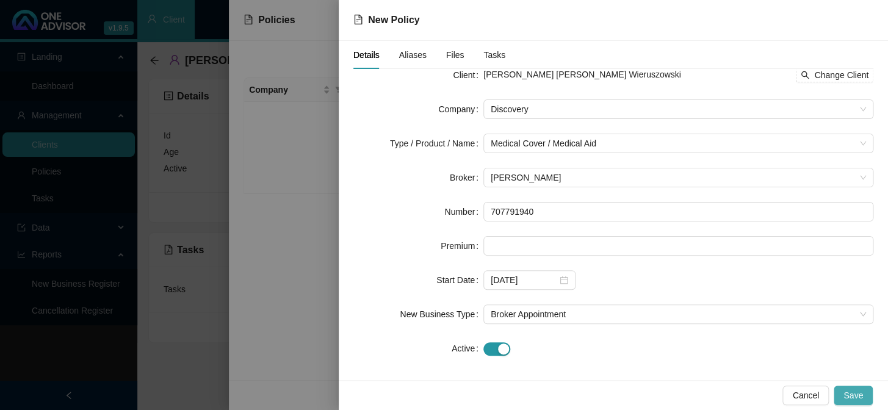
scroll to position [20, 0]
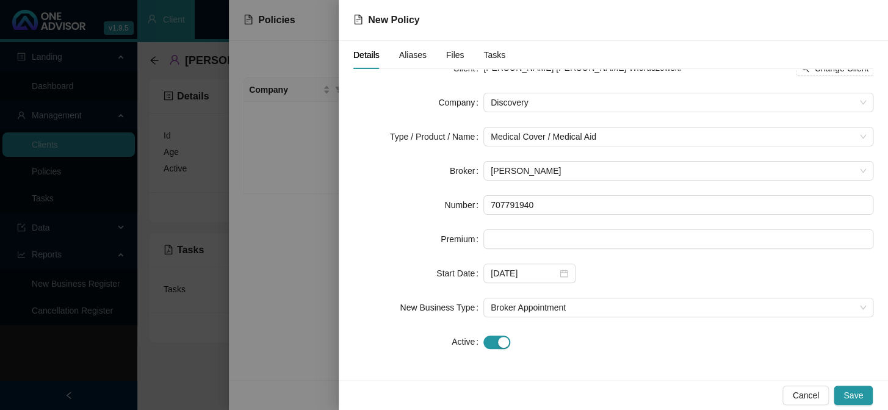
drag, startPoint x: 849, startPoint y: 393, endPoint x: 712, endPoint y: 375, distance: 137.9
click at [722, 384] on div "Cancel Save" at bounding box center [613, 395] width 549 height 30
click at [411, 53] on span "Aliases" at bounding box center [412, 55] width 27 height 9
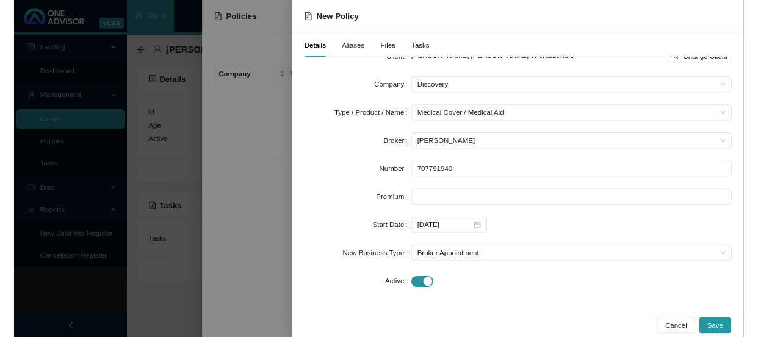
scroll to position [0, 0]
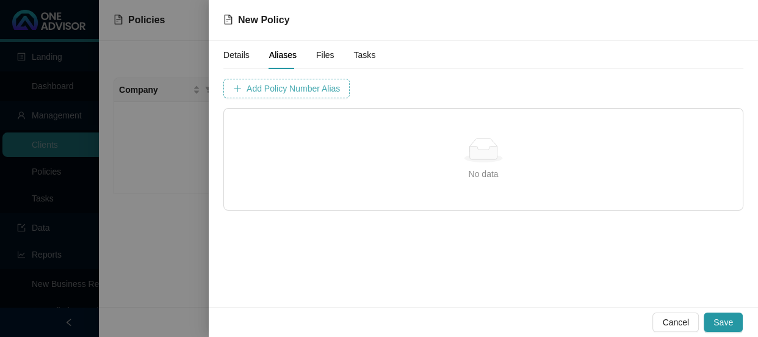
click at [307, 83] on span "Add Policy Number Alias" at bounding box center [293, 88] width 93 height 13
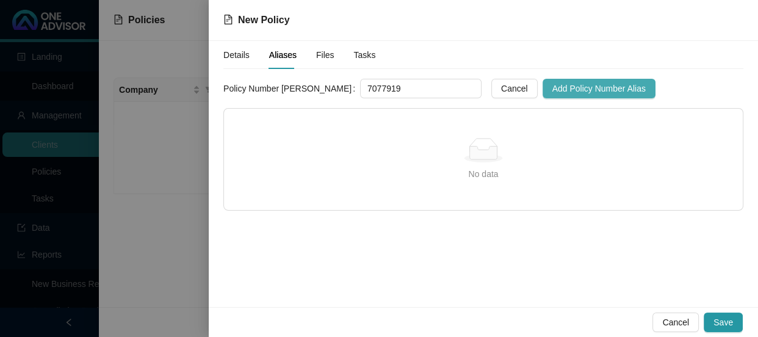
type input "7077919"
click at [552, 93] on span "Add Policy Number Alias" at bounding box center [598, 88] width 93 height 13
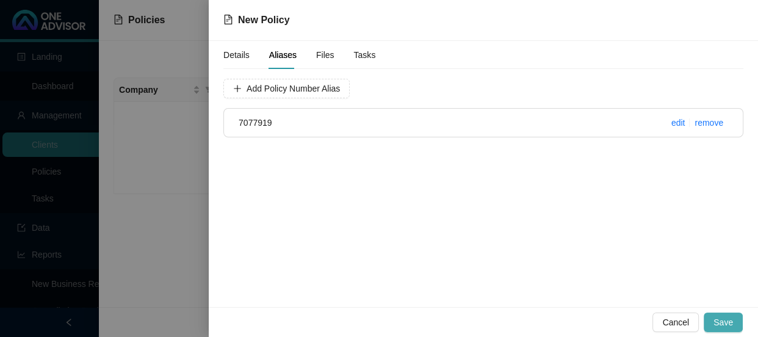
click at [723, 314] on button "Save" at bounding box center [723, 323] width 39 height 20
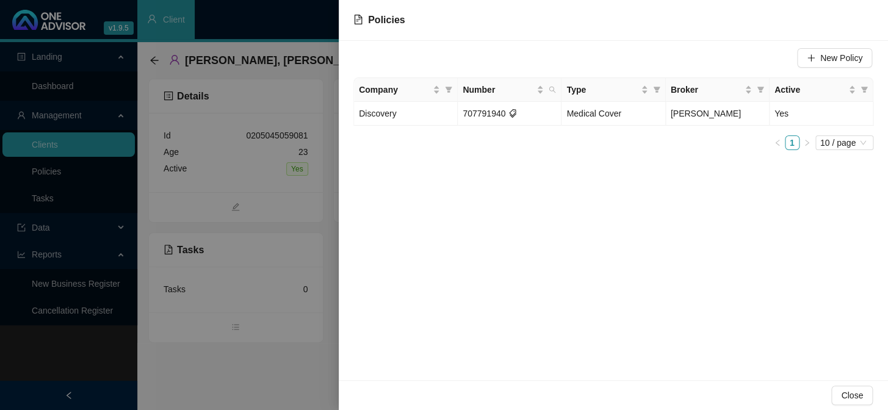
click at [244, 167] on div at bounding box center [444, 205] width 888 height 410
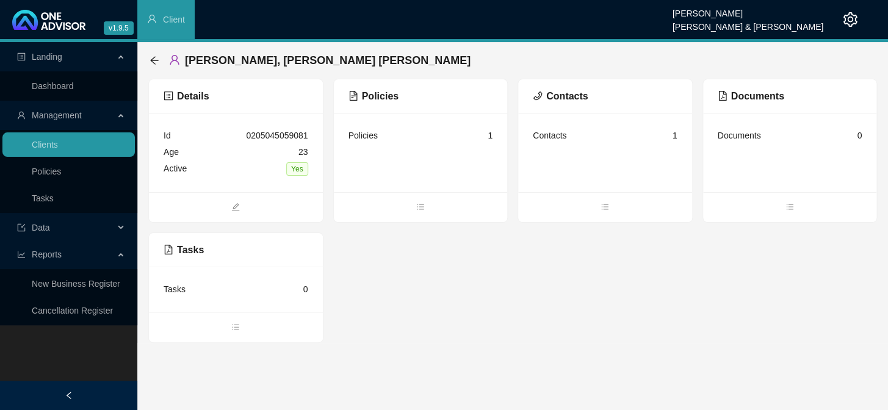
click at [266, 135] on div "0205045059081" at bounding box center [277, 135] width 62 height 13
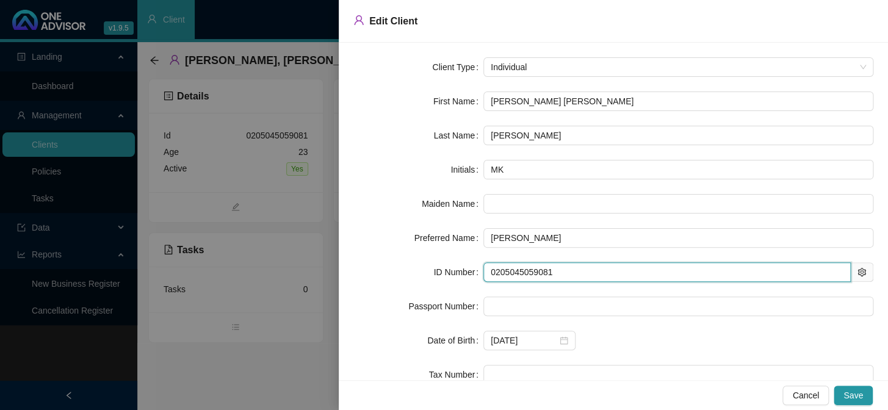
click at [570, 264] on input "0205045059081" at bounding box center [668, 273] width 368 height 20
drag, startPoint x: 570, startPoint y: 264, endPoint x: 446, endPoint y: 270, distance: 124.1
click at [446, 270] on div "ID Number 0205045059081" at bounding box center [613, 273] width 520 height 20
paste input "009070140083"
type input "0009070140083"
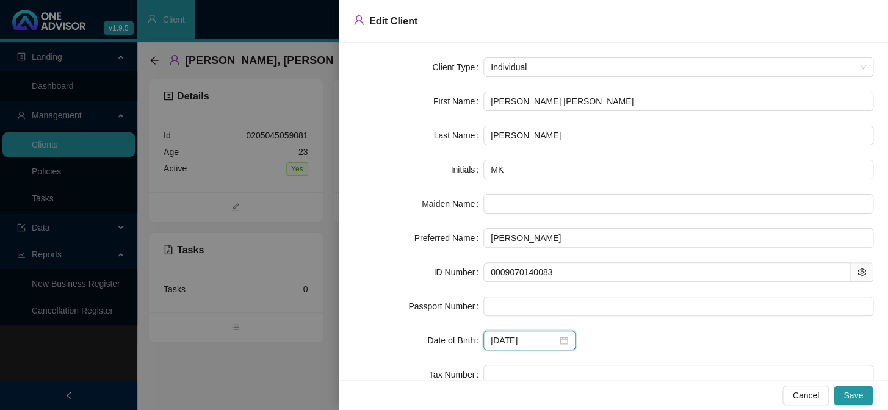
drag, startPoint x: 543, startPoint y: 340, endPoint x: 468, endPoint y: 344, distance: 75.2
click at [468, 344] on div "Date of Birth 2002-05-04" at bounding box center [613, 341] width 520 height 20
click at [568, 258] on form "Client Type Individual First Name Megan Krystyna Last Name Wieruszowski Initial…" at bounding box center [613, 255] width 520 height 396
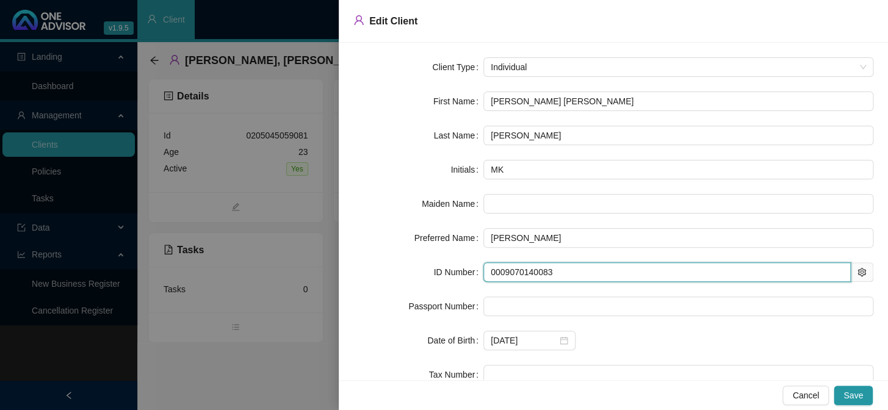
drag, startPoint x: 569, startPoint y: 269, endPoint x: 471, endPoint y: 268, distance: 98.3
click at [471, 268] on div "ID Number 0009070140083" at bounding box center [613, 273] width 520 height 20
click at [513, 348] on div "2002-05-04" at bounding box center [530, 341] width 92 height 20
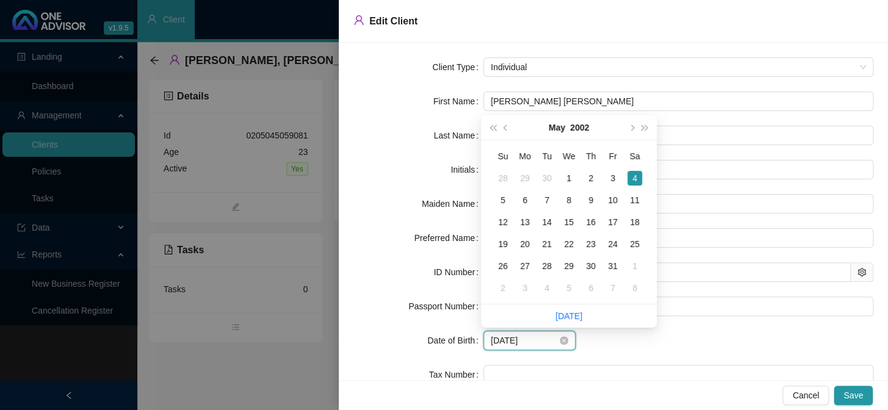
click at [523, 341] on input "2002-05-04" at bounding box center [524, 340] width 67 height 13
click at [506, 128] on span "prev-year" at bounding box center [507, 128] width 6 height 6
click at [487, 128] on button "super-prev-year" at bounding box center [492, 127] width 13 height 24
click at [490, 128] on span "super-prev-year" at bounding box center [493, 128] width 6 height 6
click at [631, 128] on span "next-year" at bounding box center [631, 128] width 6 height 6
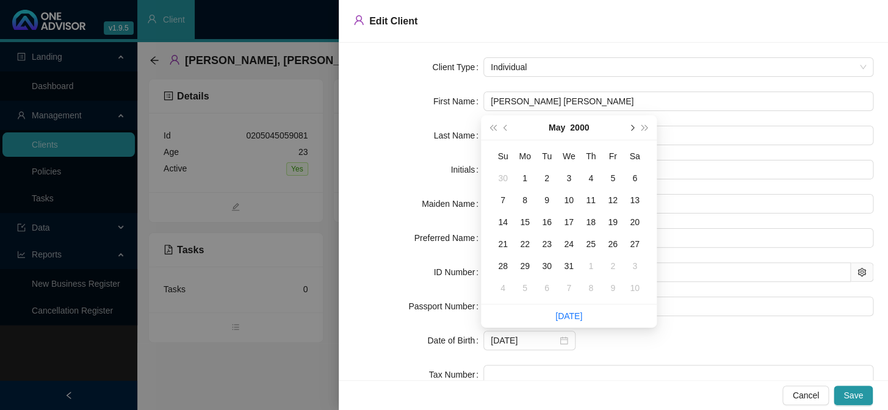
click at [631, 128] on span "next-year" at bounding box center [631, 128] width 6 height 6
click at [631, 126] on span "next-year" at bounding box center [631, 128] width 6 height 6
type input "2000-09-07"
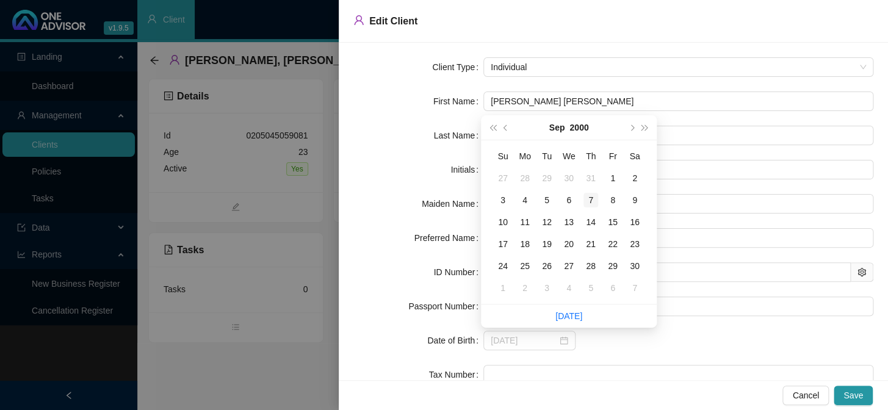
click at [593, 197] on div "7" at bounding box center [591, 200] width 15 height 15
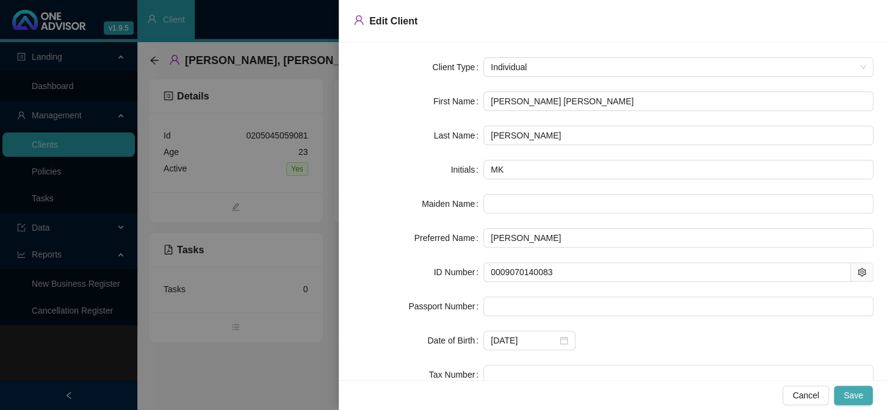
click at [853, 393] on span "Save" at bounding box center [854, 395] width 20 height 13
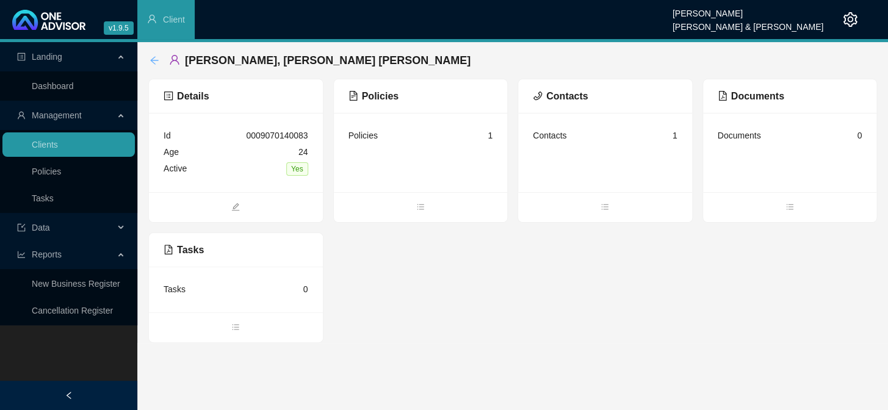
click at [150, 59] on icon "arrow-left" at bounding box center [155, 61] width 10 height 10
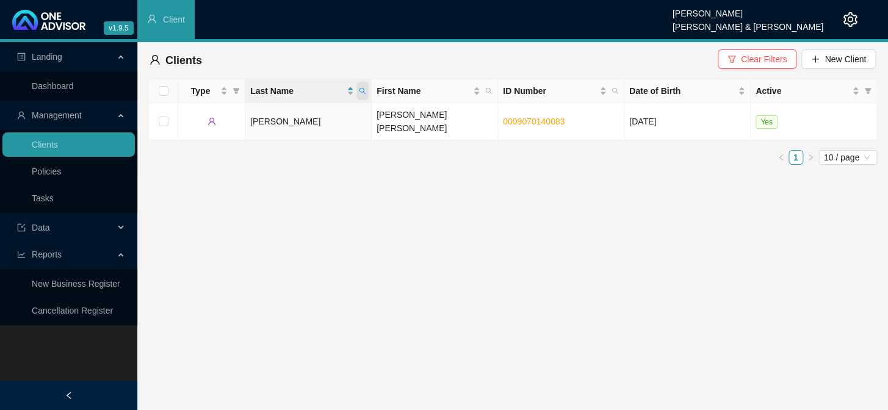
click at [368, 90] on span at bounding box center [363, 91] width 12 height 18
type input "maritz"
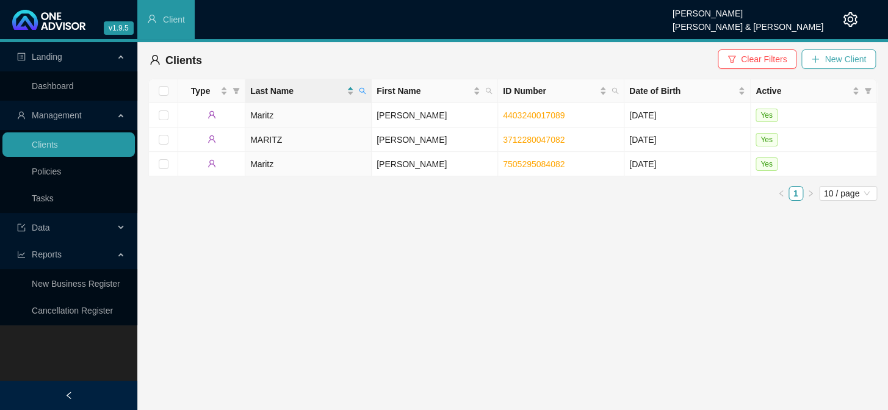
click at [831, 57] on span "New Client" at bounding box center [846, 59] width 42 height 13
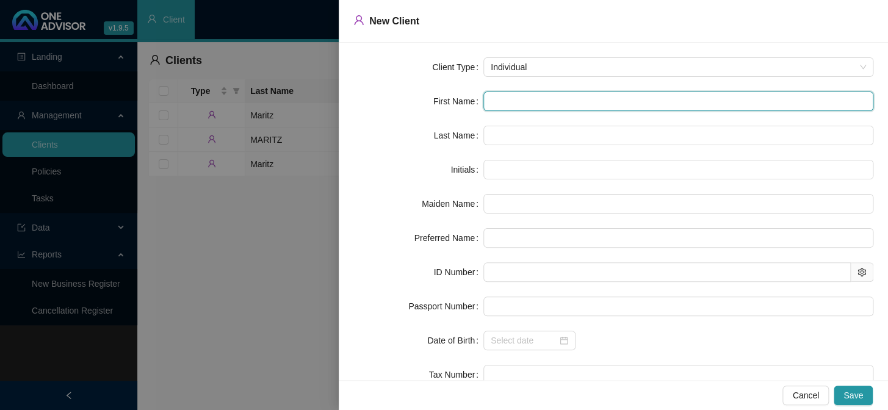
click at [531, 101] on input "text" at bounding box center [679, 102] width 390 height 20
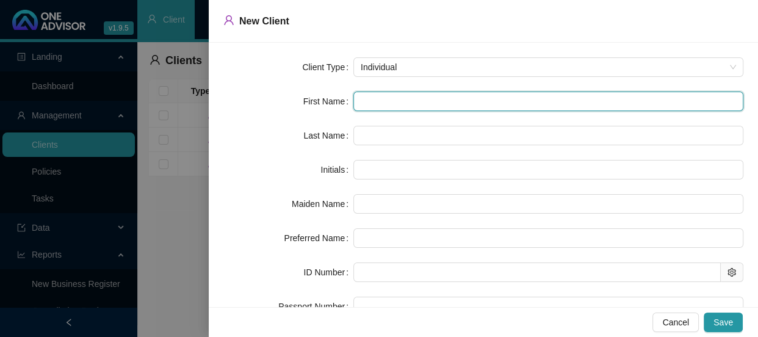
click at [381, 100] on input "text" at bounding box center [548, 102] width 390 height 20
type input "S"
type input "Sh"
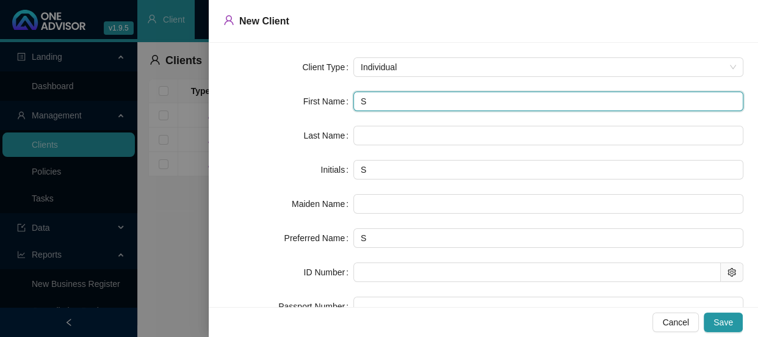
type input "Sh"
type input "Sha"
type input "Shar"
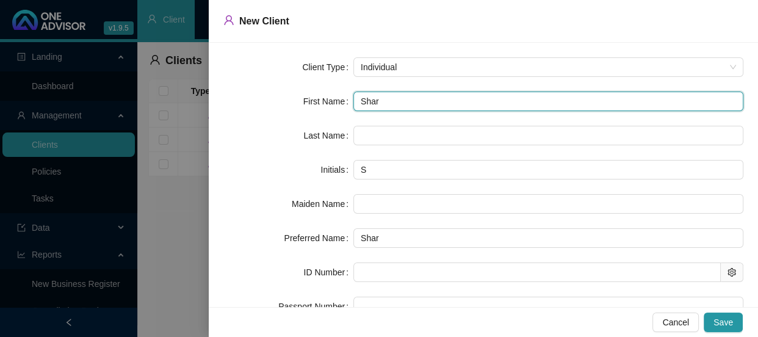
type input "Sharl"
type input "Sharle"
type input "Sharlen"
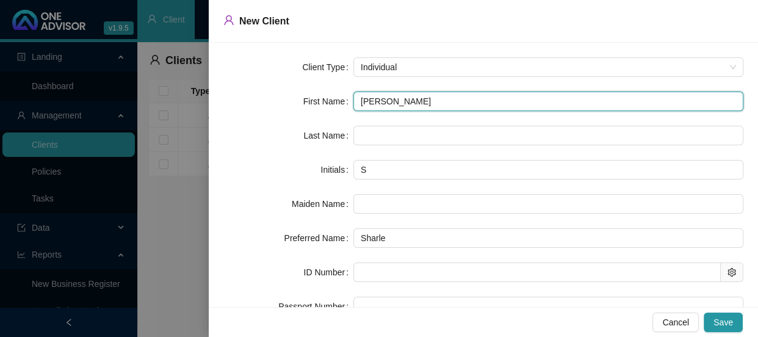
type input "Sharlen"
type input "Sharlene"
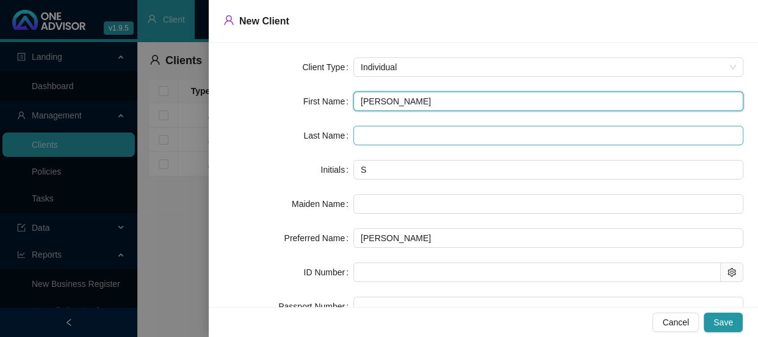
type input "Sharlene"
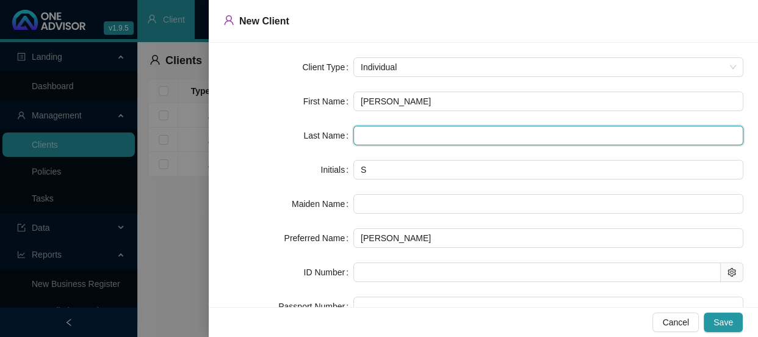
click at [372, 140] on input "text" at bounding box center [548, 136] width 390 height 20
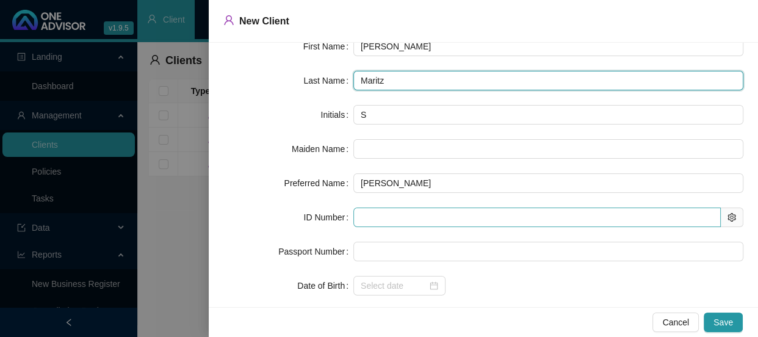
type input "Maritz"
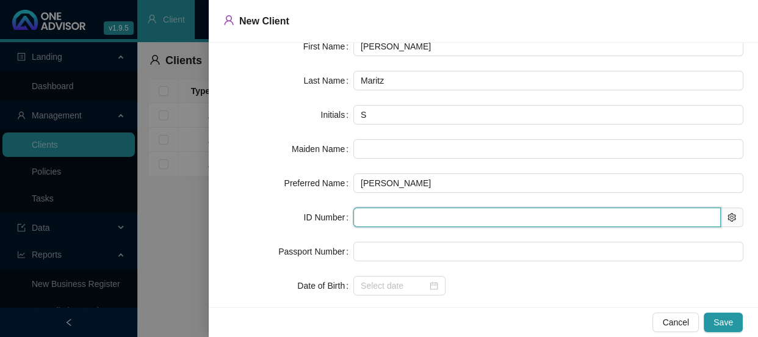
click at [382, 211] on input "text" at bounding box center [537, 218] width 368 height 20
type input "591210"
type input "1959-12-10"
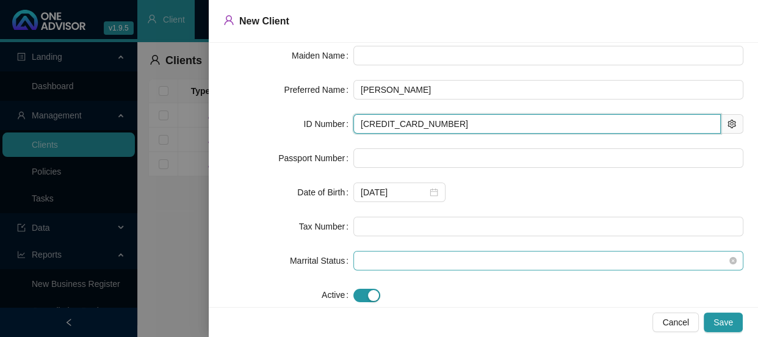
scroll to position [175, 0]
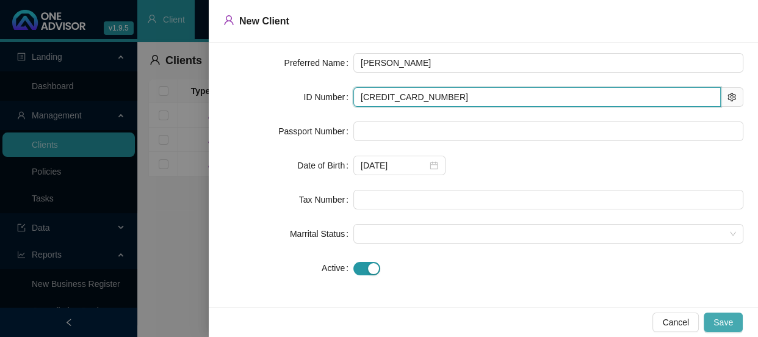
type input "5912100031088"
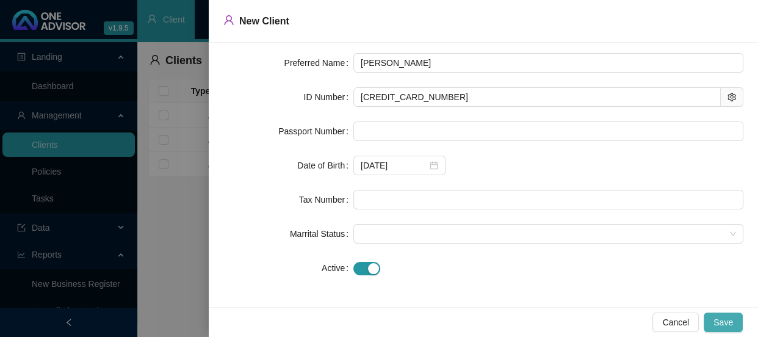
click at [730, 319] on span "Save" at bounding box center [724, 322] width 20 height 13
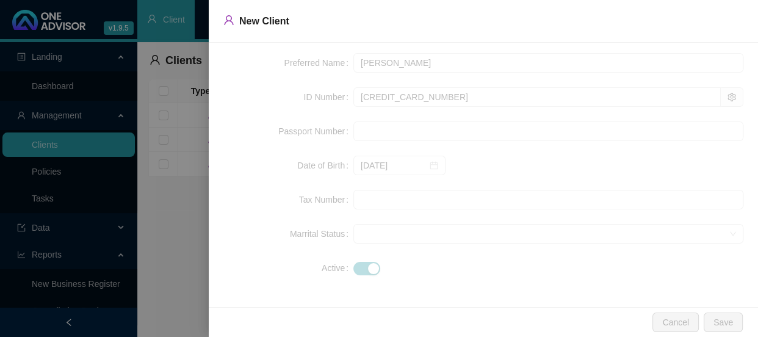
scroll to position [0, 0]
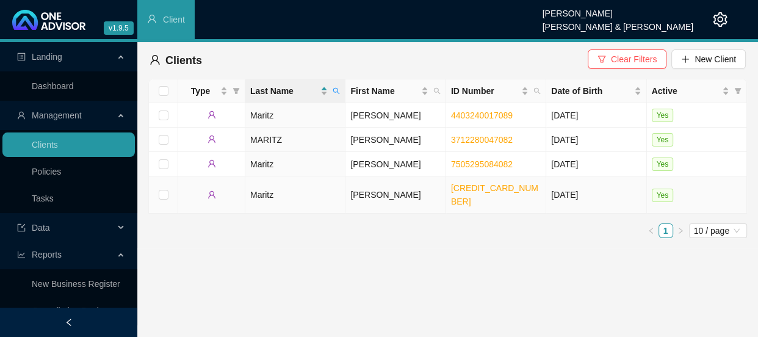
click at [386, 187] on td "Sharlene" at bounding box center [396, 194] width 100 height 37
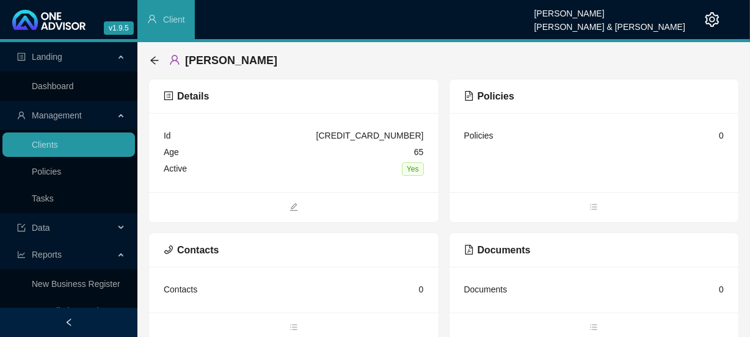
click at [507, 136] on div "Policies 0" at bounding box center [594, 136] width 260 height 16
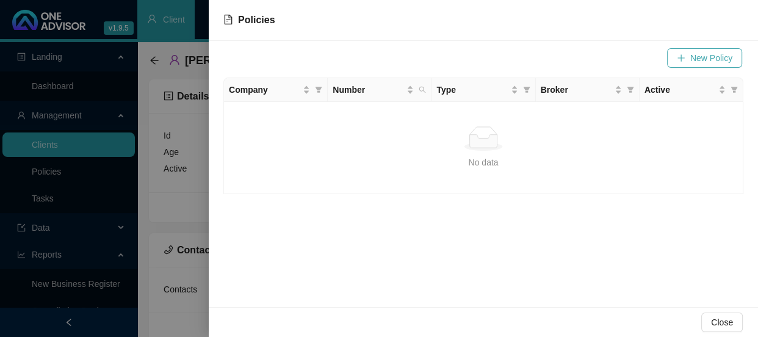
click at [687, 59] on button "New Policy" at bounding box center [704, 58] width 75 height 20
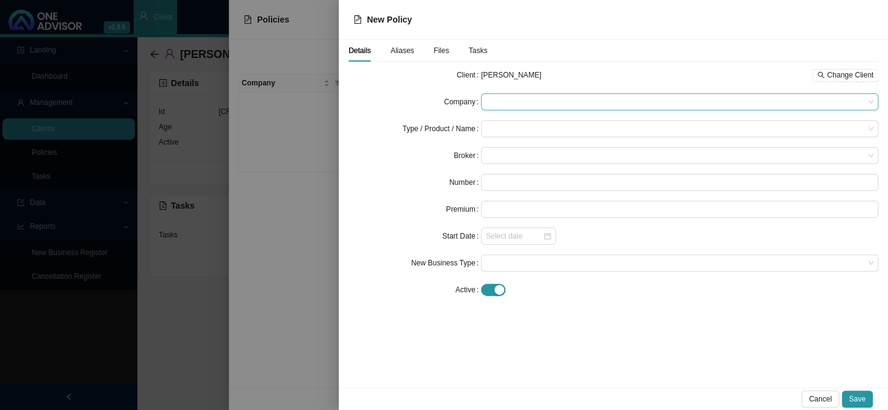
click at [503, 109] on span at bounding box center [680, 102] width 388 height 16
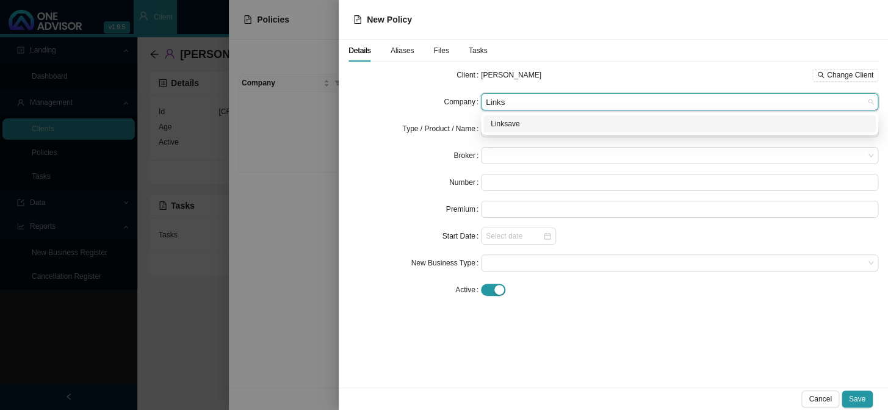
type input "Linksa"
click at [513, 121] on div "Linksave" at bounding box center [680, 124] width 378 height 12
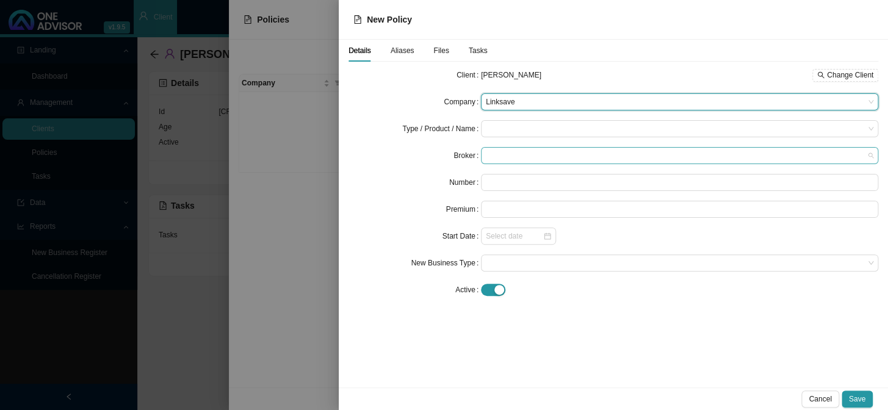
click at [510, 152] on span at bounding box center [680, 156] width 388 height 16
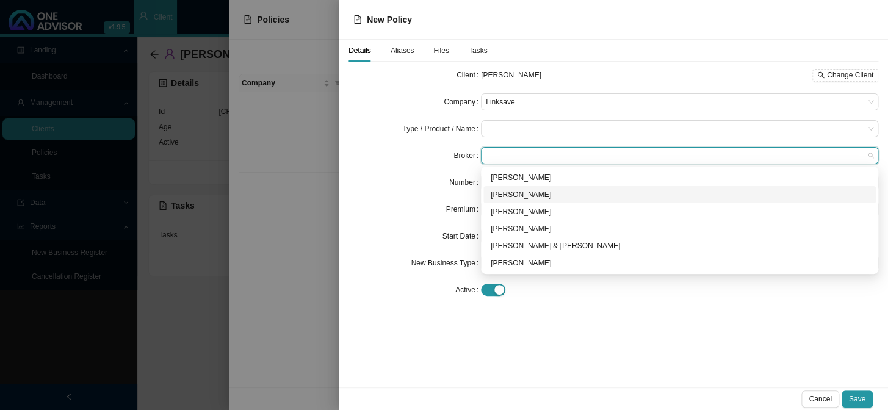
click at [513, 196] on div "Joanne Bormann" at bounding box center [680, 195] width 378 height 12
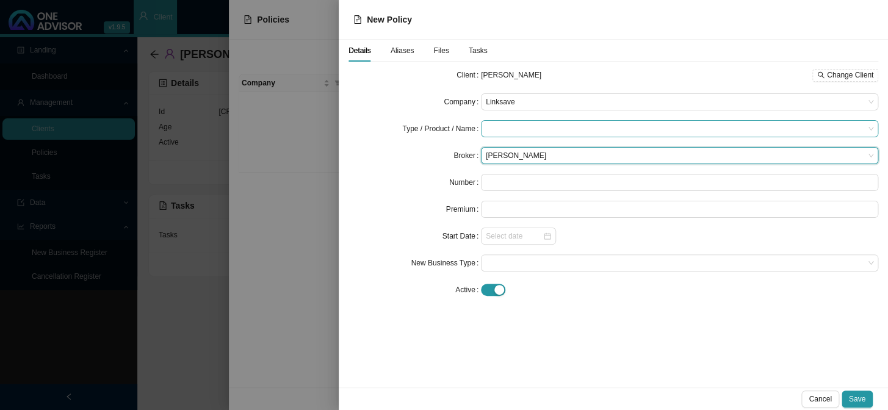
click at [512, 126] on input "search" at bounding box center [675, 129] width 379 height 16
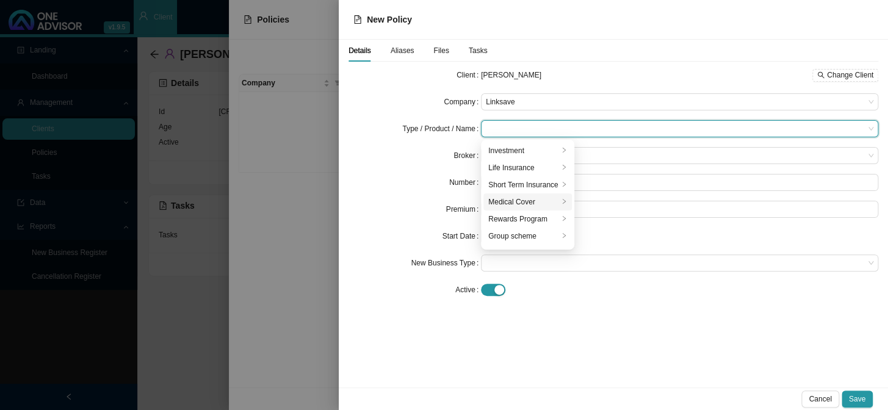
click at [524, 197] on div "Medical Cover" at bounding box center [523, 202] width 70 height 12
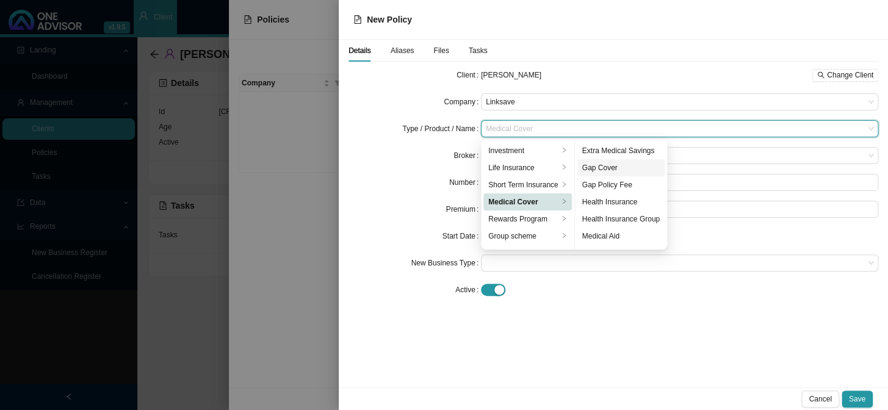
click at [620, 165] on div "Gap Cover" at bounding box center [621, 168] width 78 height 12
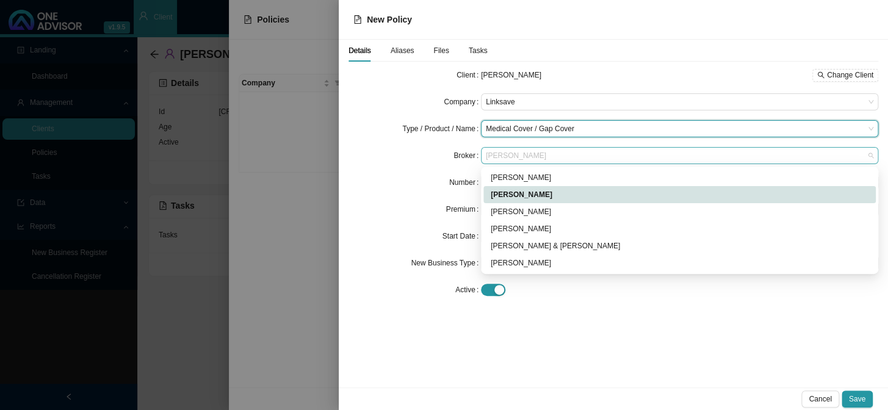
click at [498, 148] on span "Joanne Bormann" at bounding box center [680, 156] width 388 height 16
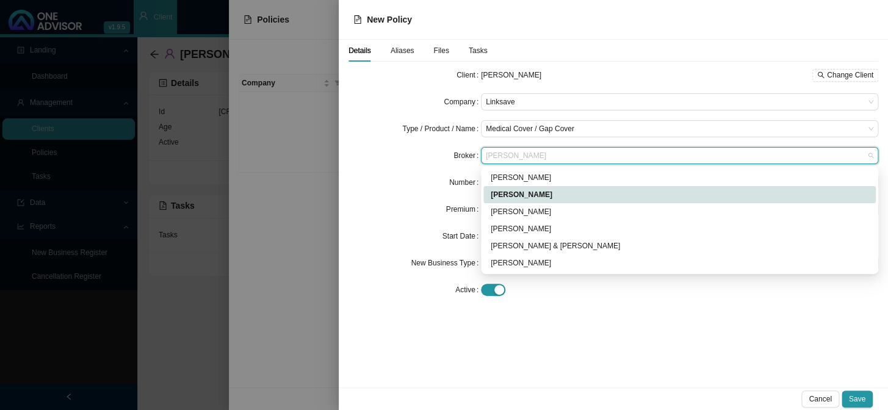
click at [463, 183] on label "Number" at bounding box center [465, 182] width 32 height 17
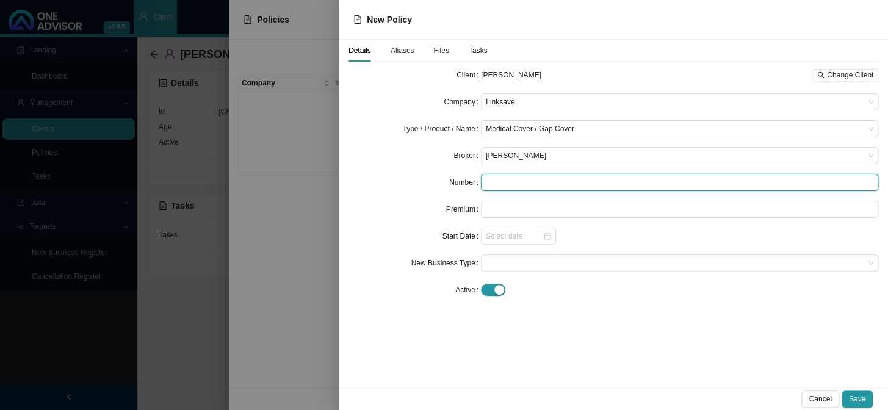
click at [507, 182] on input "text" at bounding box center [679, 182] width 397 height 17
type input "LS007039"
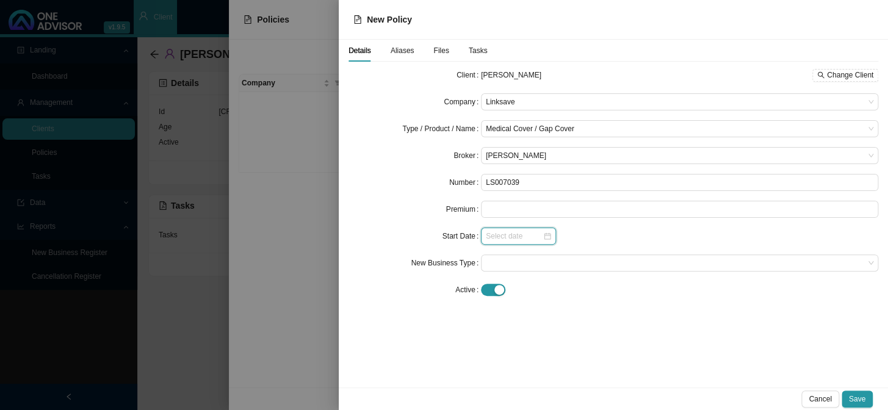
click at [496, 239] on input at bounding box center [514, 236] width 57 height 12
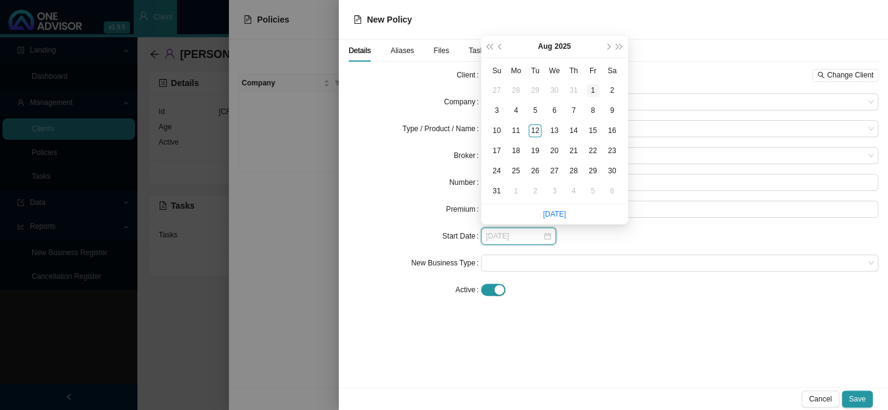
type input "2025-08-01"
click at [601, 92] on td "1" at bounding box center [594, 91] width 20 height 20
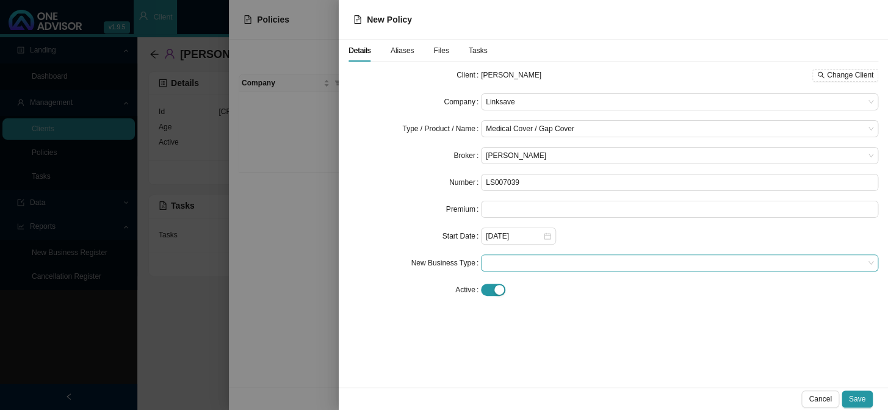
click at [527, 266] on span at bounding box center [680, 263] width 388 height 16
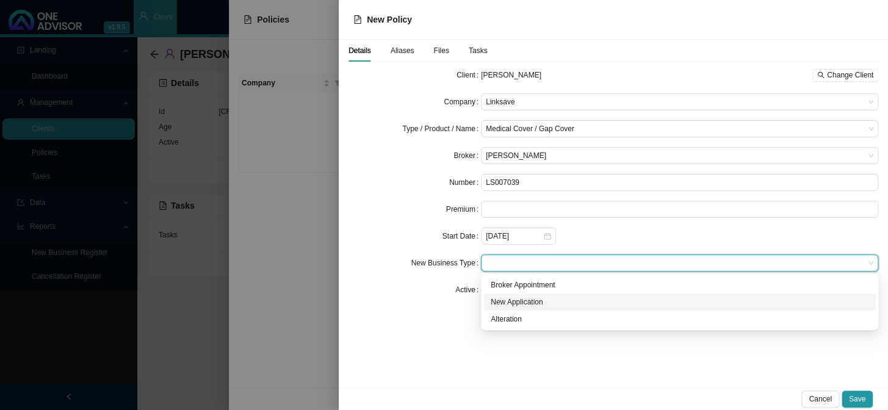
click at [521, 300] on div "New Application" at bounding box center [680, 302] width 378 height 12
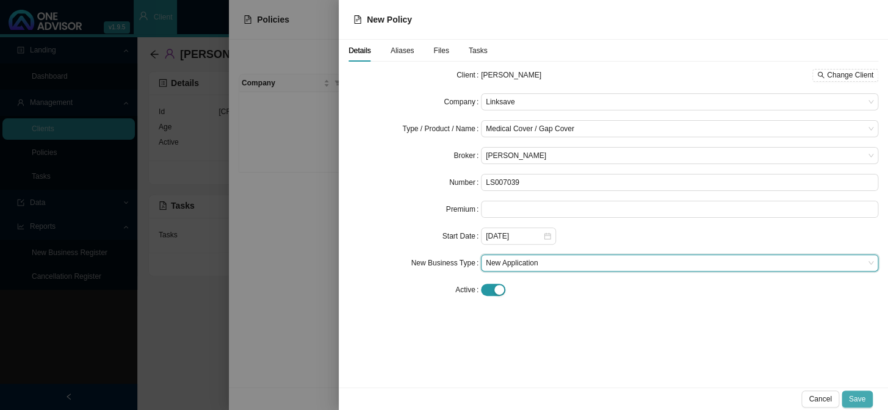
click at [855, 396] on span "Save" at bounding box center [857, 399] width 16 height 12
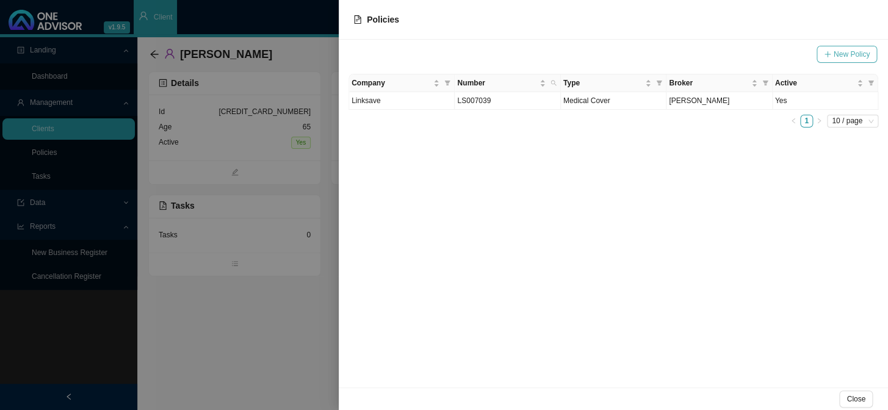
click at [825, 56] on icon "plus" at bounding box center [827, 54] width 7 height 7
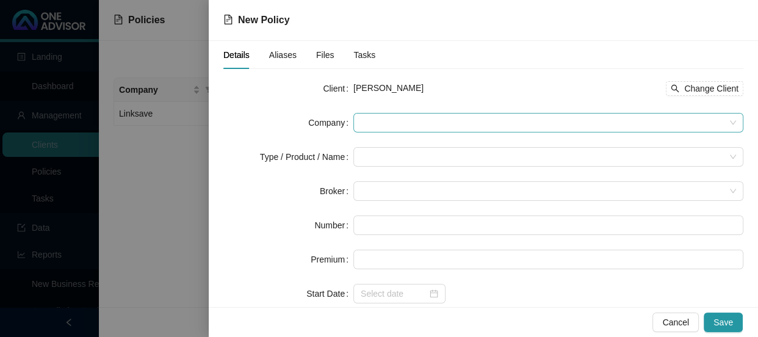
click at [366, 114] on span at bounding box center [548, 123] width 375 height 18
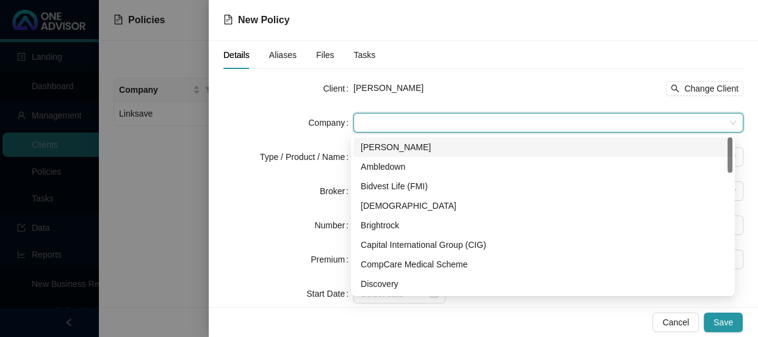
click at [369, 120] on span at bounding box center [548, 123] width 375 height 18
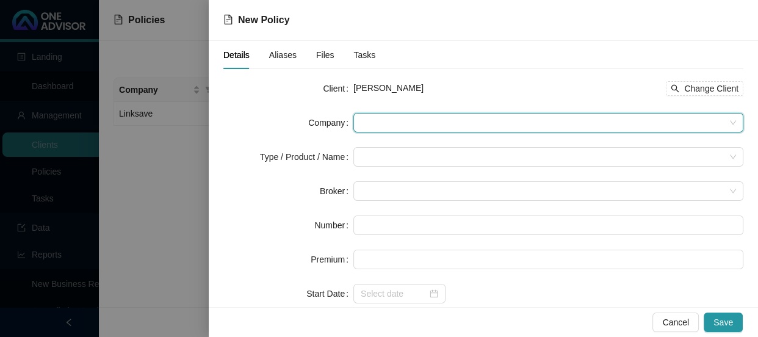
click at [380, 119] on span at bounding box center [548, 123] width 375 height 18
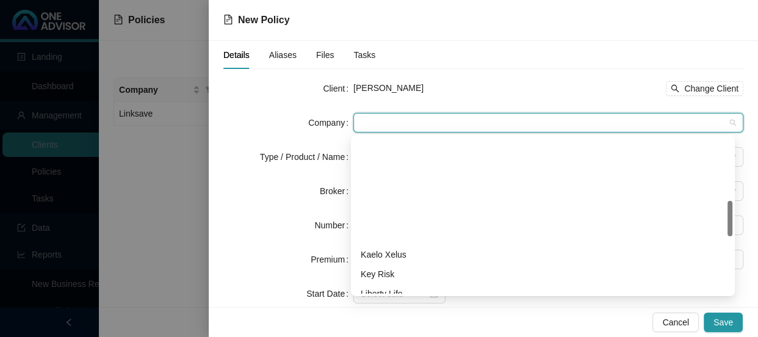
scroll to position [277, 0]
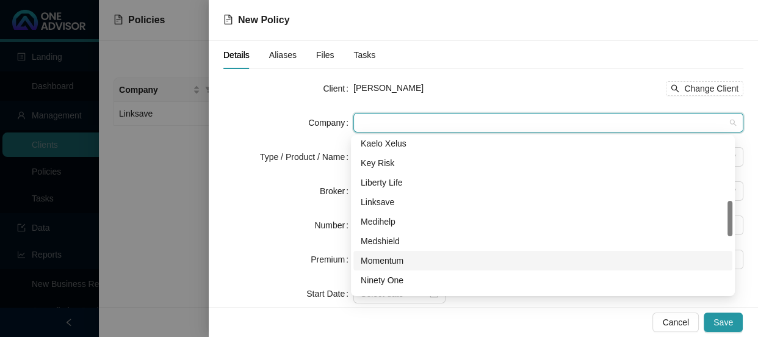
click at [397, 258] on div "Momentum" at bounding box center [543, 260] width 364 height 13
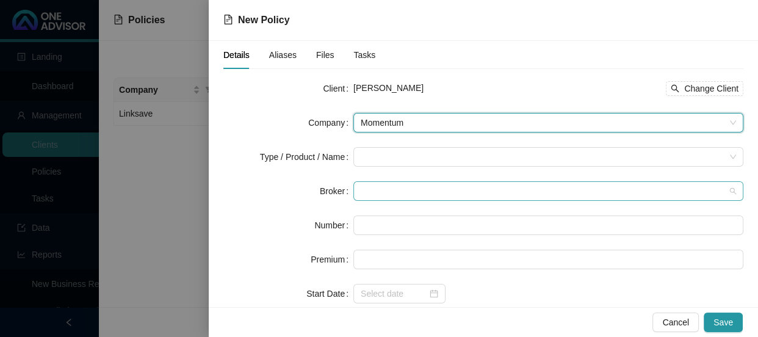
click at [376, 191] on span at bounding box center [548, 191] width 375 height 18
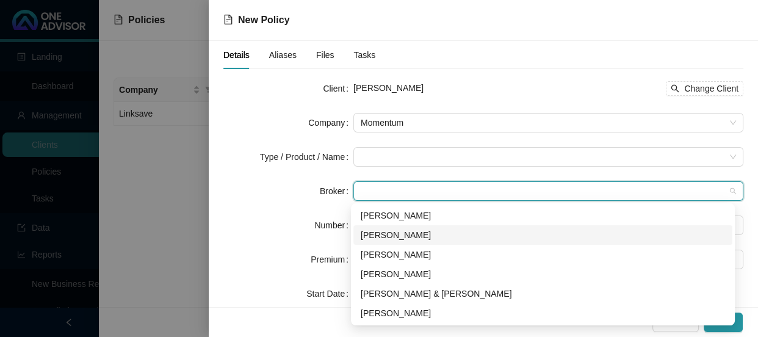
click at [392, 233] on div "Joanne Bormann" at bounding box center [543, 234] width 364 height 13
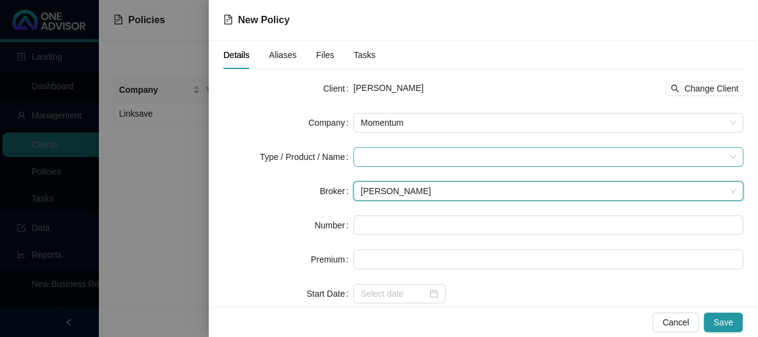
click at [375, 154] on input "search" at bounding box center [543, 157] width 364 height 18
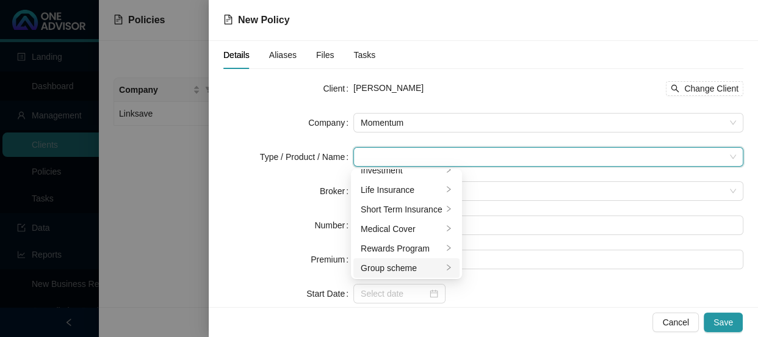
scroll to position [0, 0]
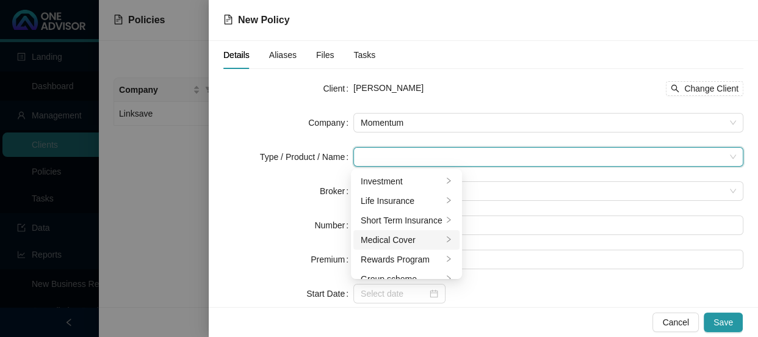
click at [393, 238] on div "Medical Cover" at bounding box center [402, 239] width 82 height 13
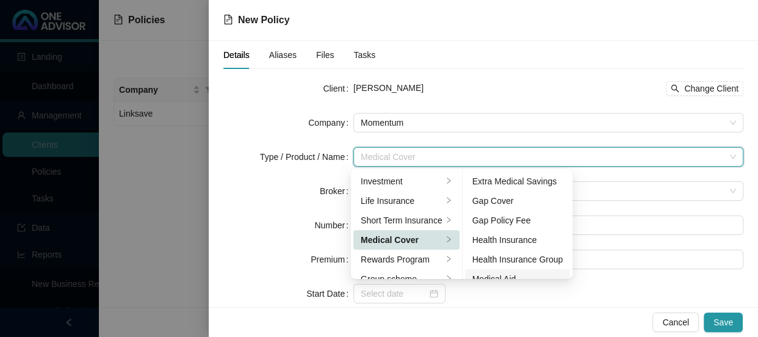
click at [505, 271] on li "Medical Aid" at bounding box center [518, 279] width 106 height 20
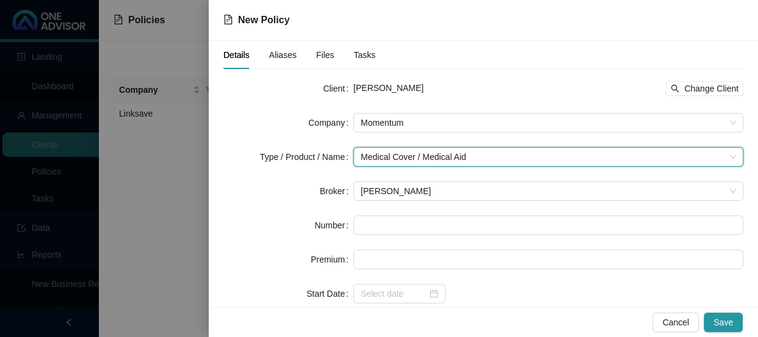
scroll to position [10, 0]
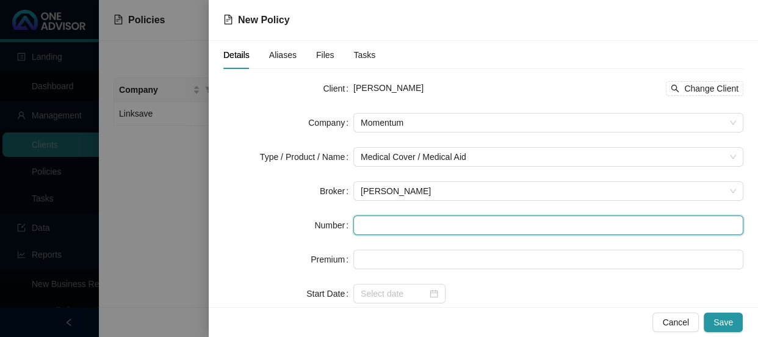
click at [394, 225] on input "text" at bounding box center [548, 226] width 390 height 20
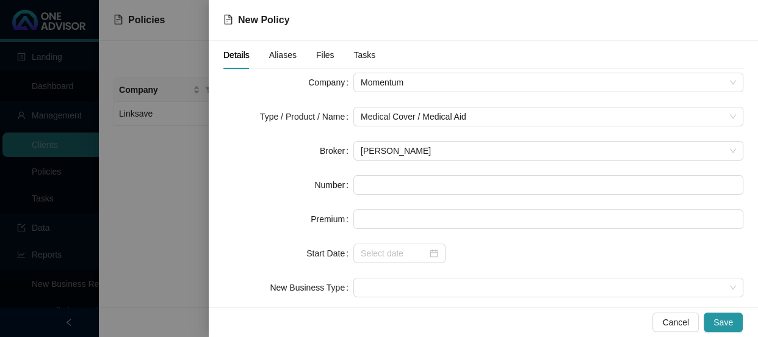
scroll to position [93, 0]
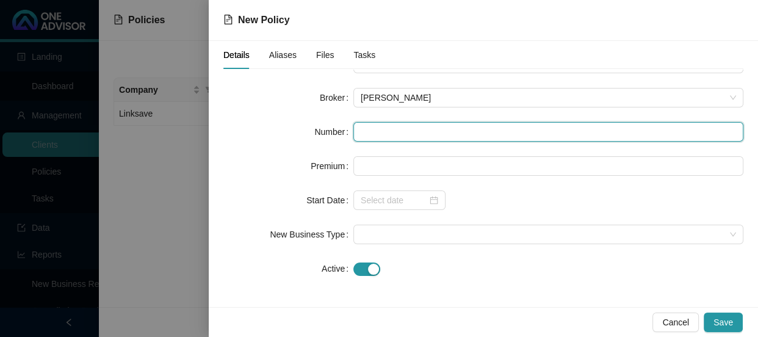
click at [388, 135] on input "text" at bounding box center [548, 132] width 390 height 20
paste input "922321541"
type input "922321541"
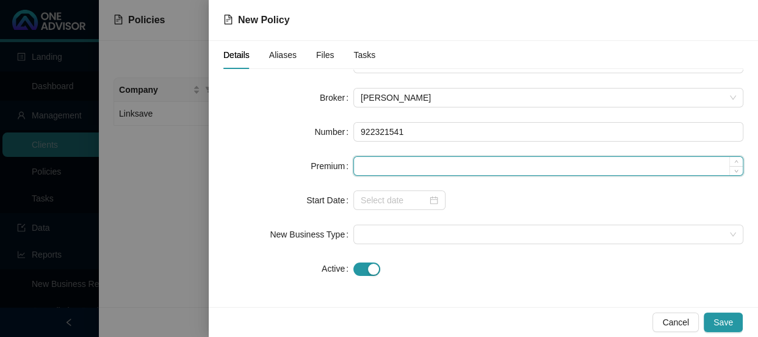
click at [384, 169] on input at bounding box center [548, 166] width 389 height 18
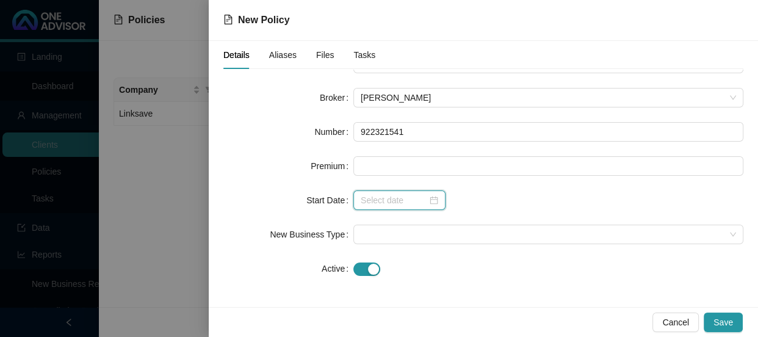
click at [379, 198] on input at bounding box center [394, 200] width 67 height 13
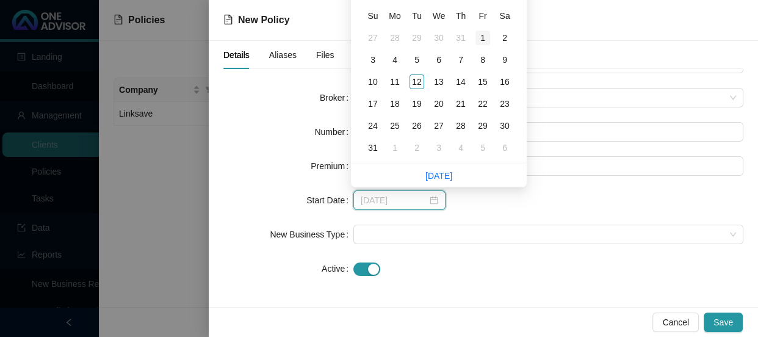
type input "2025-08-01"
click at [480, 35] on div "1" at bounding box center [483, 38] width 15 height 15
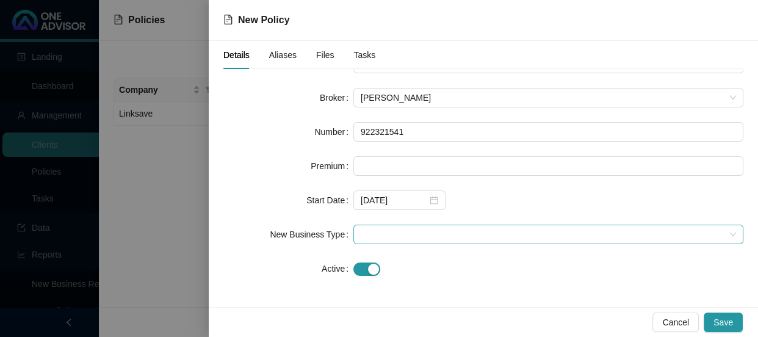
click at [369, 230] on span at bounding box center [548, 234] width 375 height 18
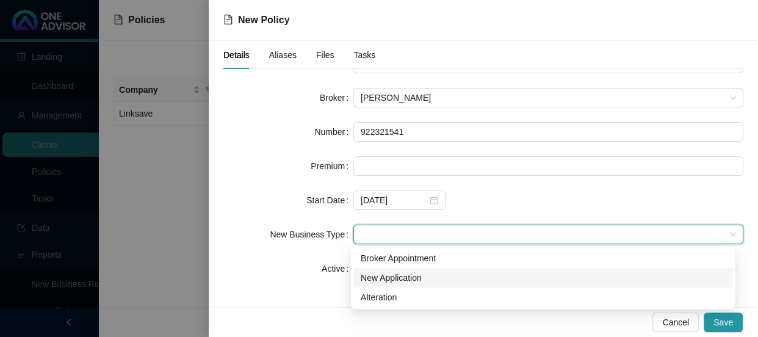
click at [402, 273] on div "New Application" at bounding box center [543, 277] width 364 height 13
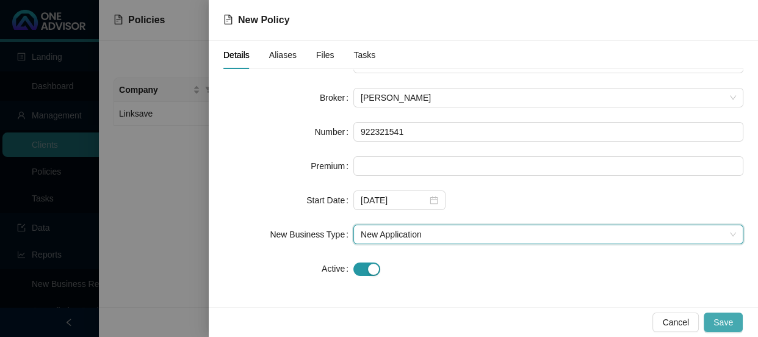
click at [737, 316] on button "Save" at bounding box center [723, 323] width 39 height 20
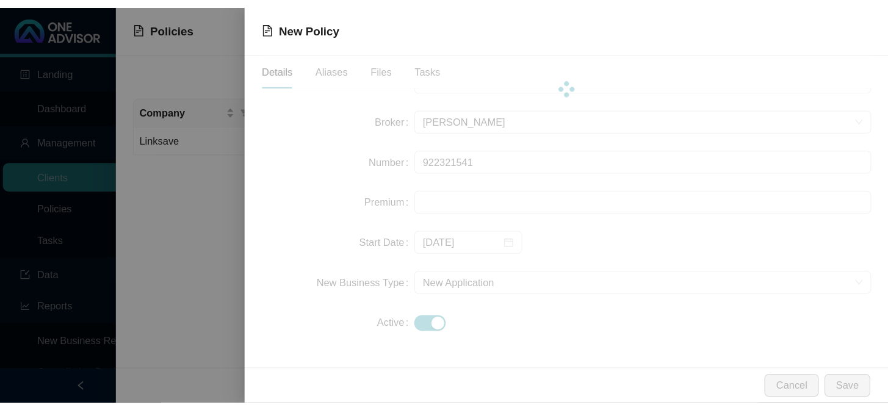
scroll to position [0, 0]
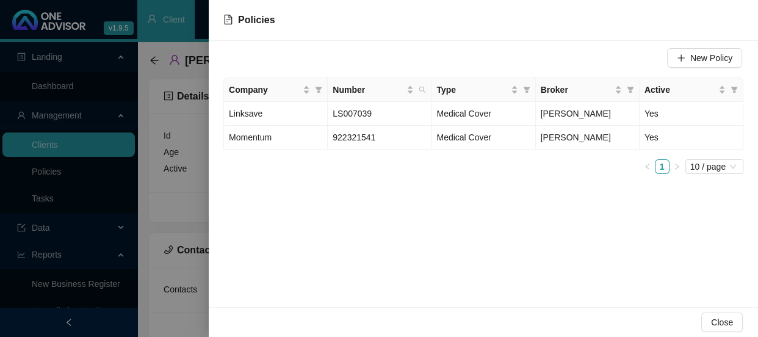
click at [173, 165] on div at bounding box center [379, 168] width 758 height 337
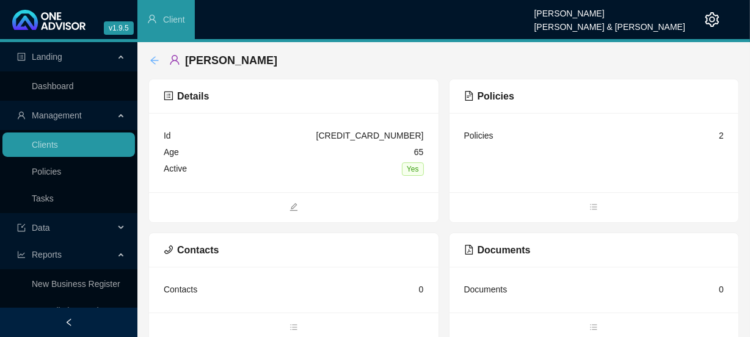
click at [152, 57] on icon "arrow-left" at bounding box center [155, 61] width 10 height 10
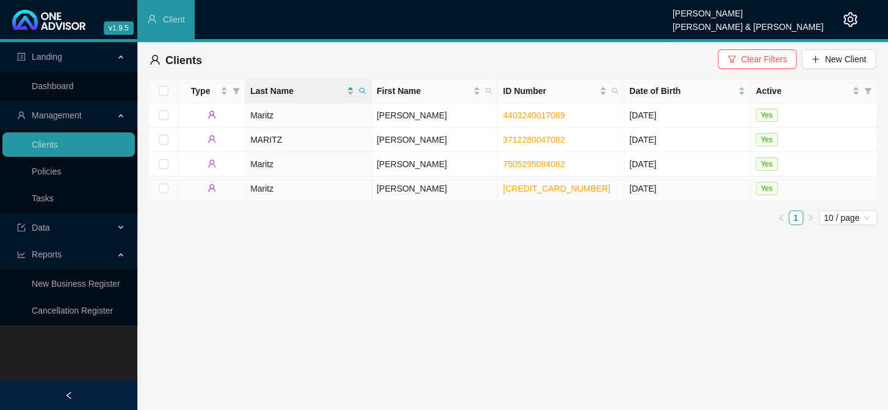
click at [402, 190] on td "Sharlene" at bounding box center [435, 188] width 126 height 24
